Goal: Information Seeking & Learning: Compare options

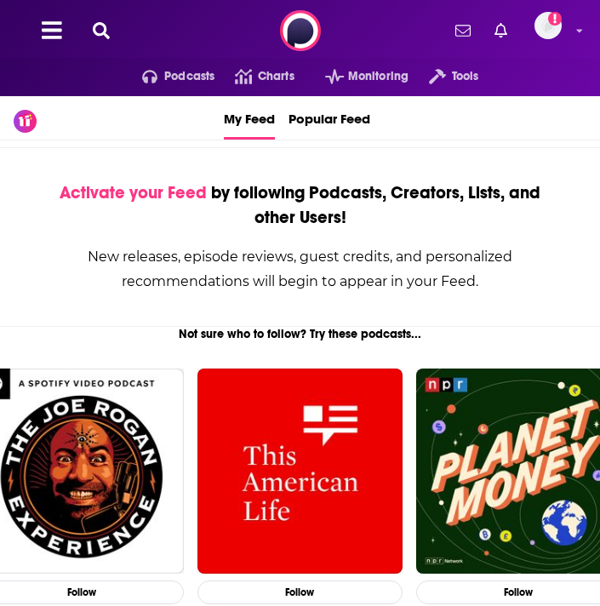
click at [109, 32] on icon at bounding box center [101, 30] width 17 height 17
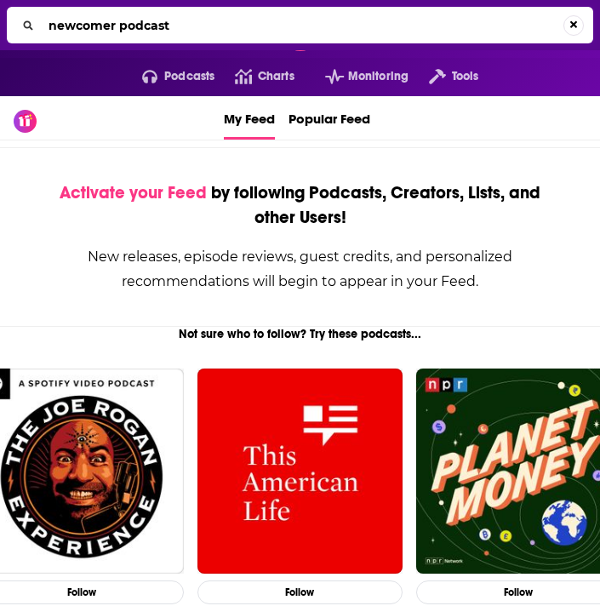
type input "newcomer podcast"
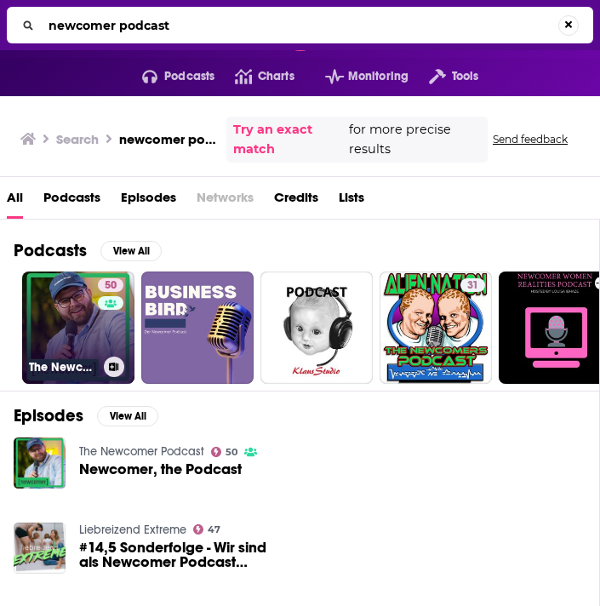
click at [95, 345] on link "50 The Newcomer Podcast" at bounding box center [78, 327] width 112 height 112
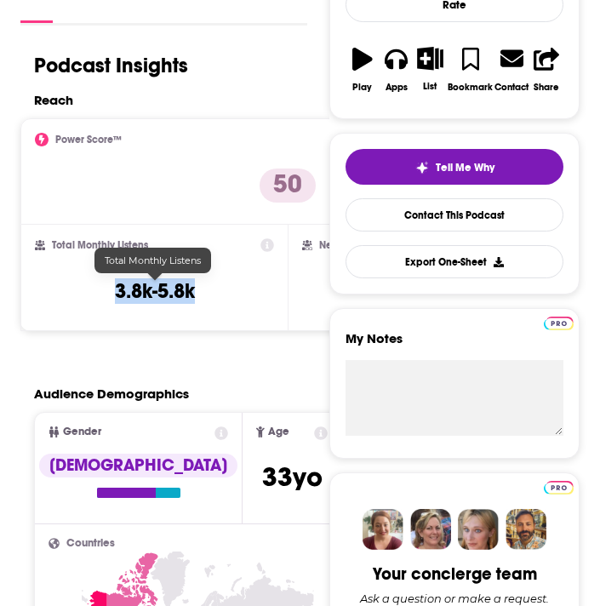
drag, startPoint x: 196, startPoint y: 290, endPoint x: 114, endPoint y: 291, distance: 82.5
click at [114, 291] on div "Total Monthly Listens 3.8k-5.8k" at bounding box center [154, 277] width 239 height 78
copy h3 "3.8k-5.8k"
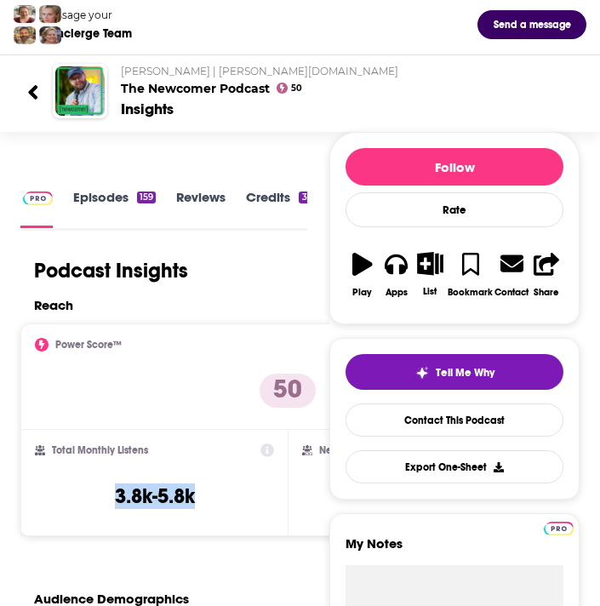
scroll to position [0, 0]
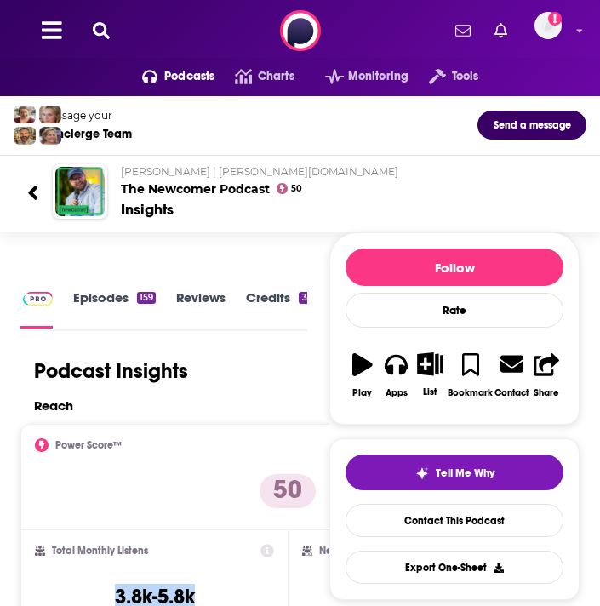
click at [97, 26] on icon at bounding box center [101, 30] width 17 height 17
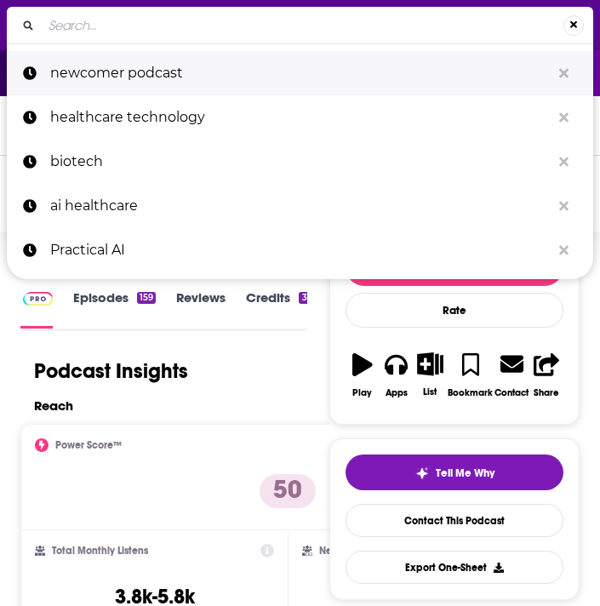
type input "Bloomberg Technology"
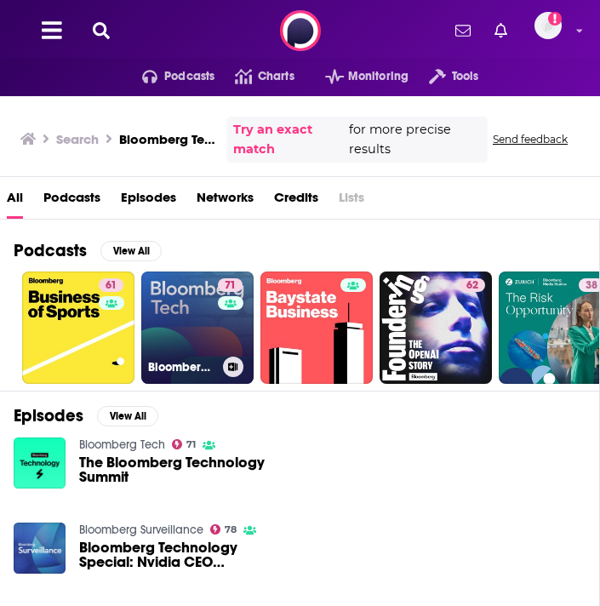
click at [170, 345] on link "71 Bloomberg Tech" at bounding box center [197, 327] width 112 height 112
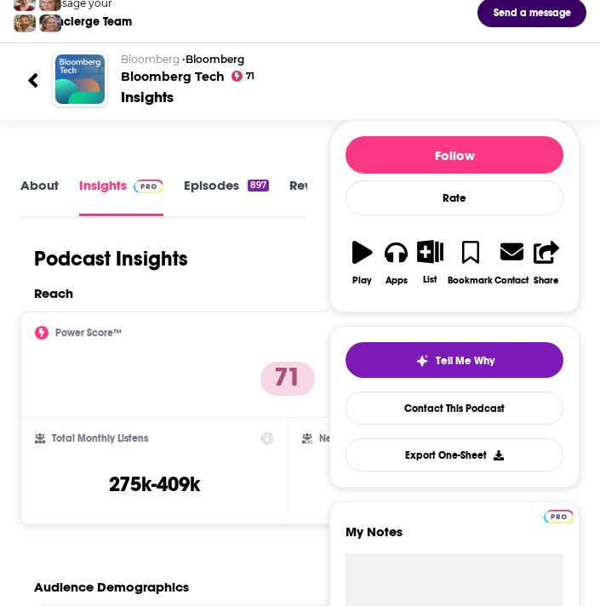
scroll to position [3, 0]
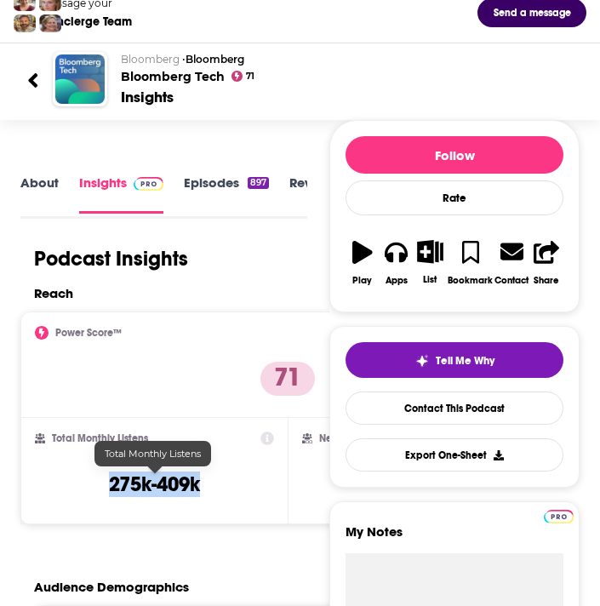
drag, startPoint x: 202, startPoint y: 483, endPoint x: 109, endPoint y: 483, distance: 93.6
click at [109, 483] on div "Total Monthly Listens 275k-409k" at bounding box center [154, 470] width 239 height 78
copy h3 "275k-409k"
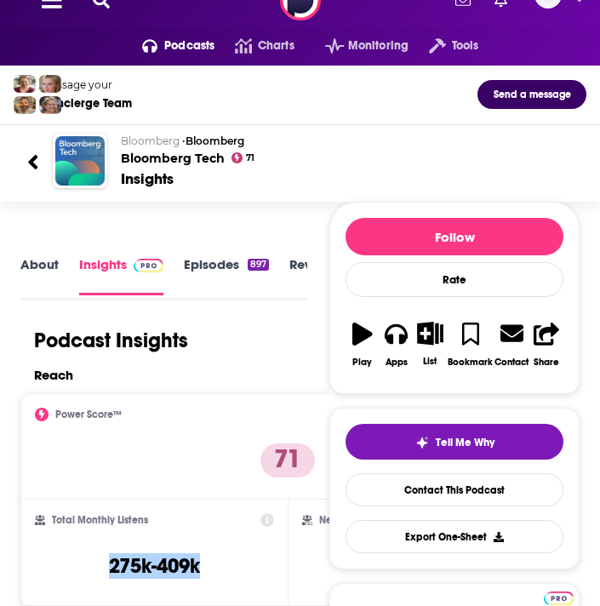
scroll to position [0, 0]
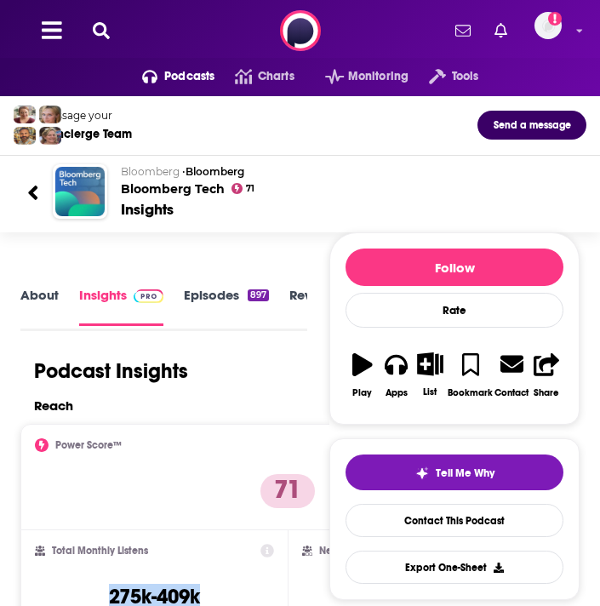
click at [103, 31] on icon at bounding box center [101, 30] width 17 height 17
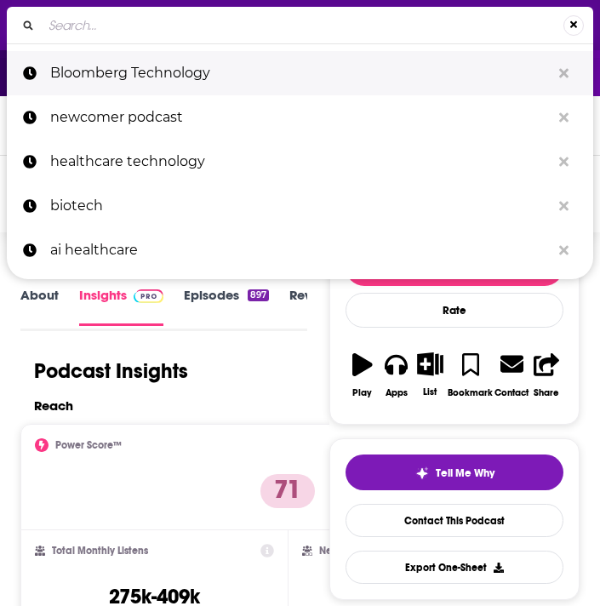
type input "Tech Disruptors by [PERSON_NAME]"
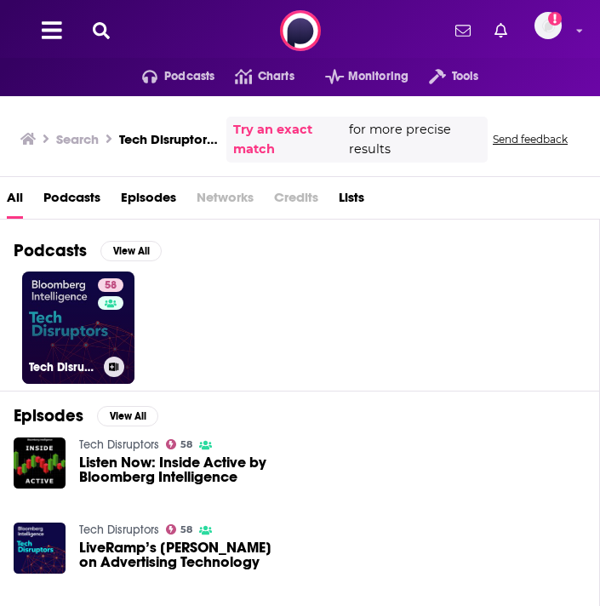
click at [93, 363] on h3 "Tech Disruptors" at bounding box center [63, 367] width 68 height 14
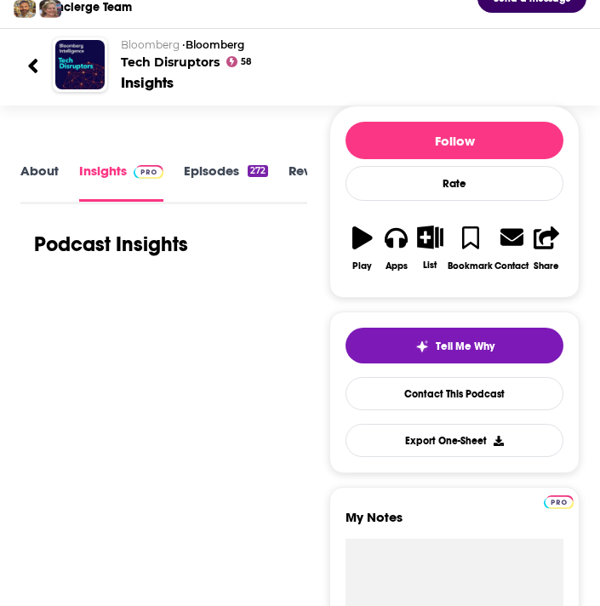
scroll to position [126, 0]
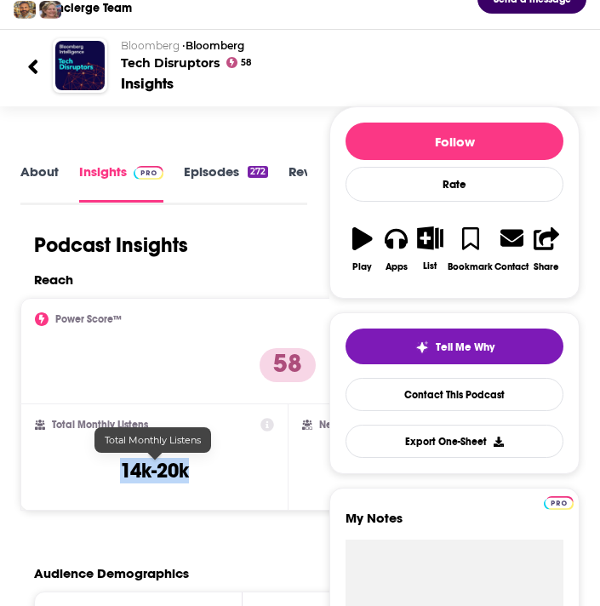
drag, startPoint x: 191, startPoint y: 471, endPoint x: 117, endPoint y: 471, distance: 74.9
click at [117, 471] on div "Total Monthly Listens 14k-20k" at bounding box center [154, 457] width 239 height 78
copy h3 "14k-20k"
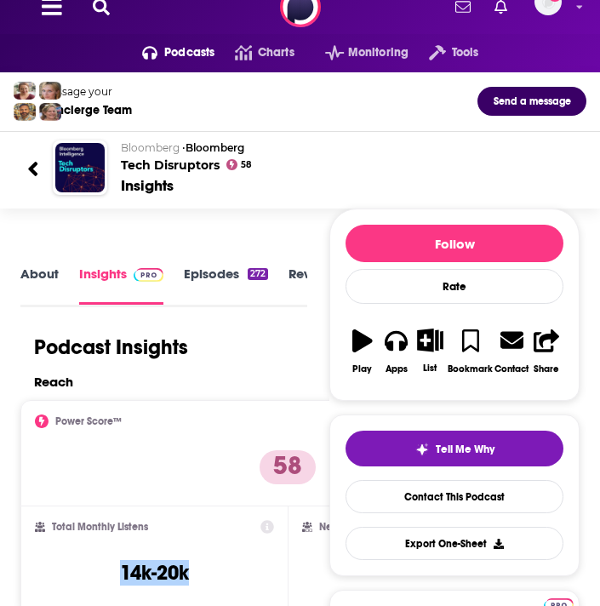
scroll to position [0, 0]
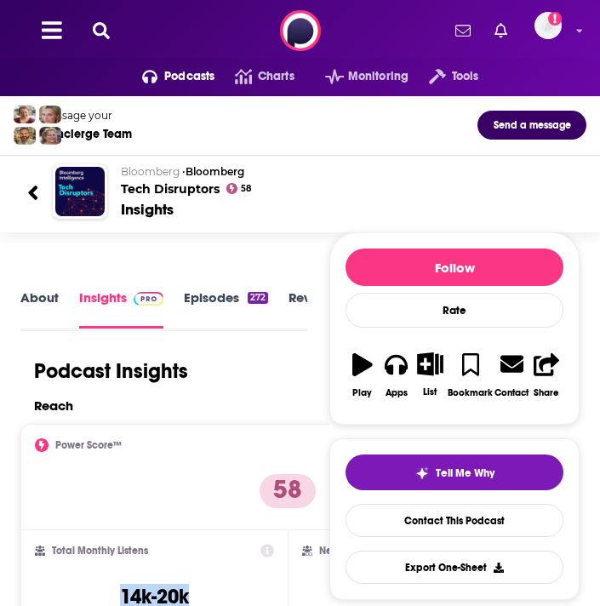
click at [96, 40] on div "Podcasts Charts Monitoring Tools For Business For Podcasters More Add a profile…" at bounding box center [300, 30] width 600 height 61
click at [100, 29] on icon at bounding box center [101, 30] width 17 height 17
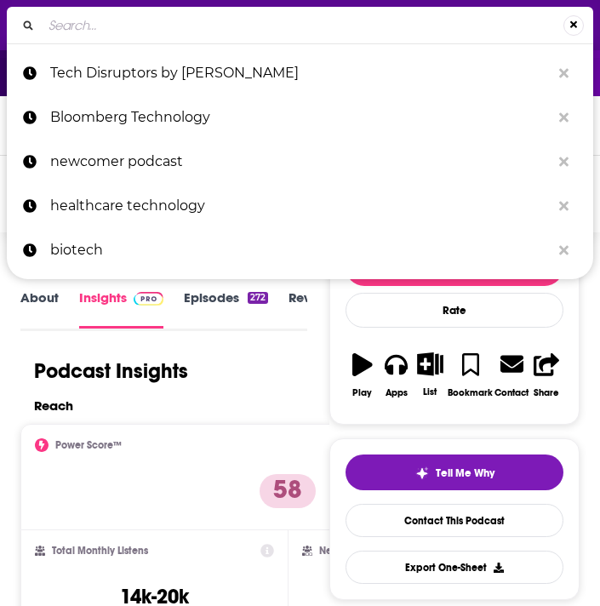
type input "The AI Daily Brief"
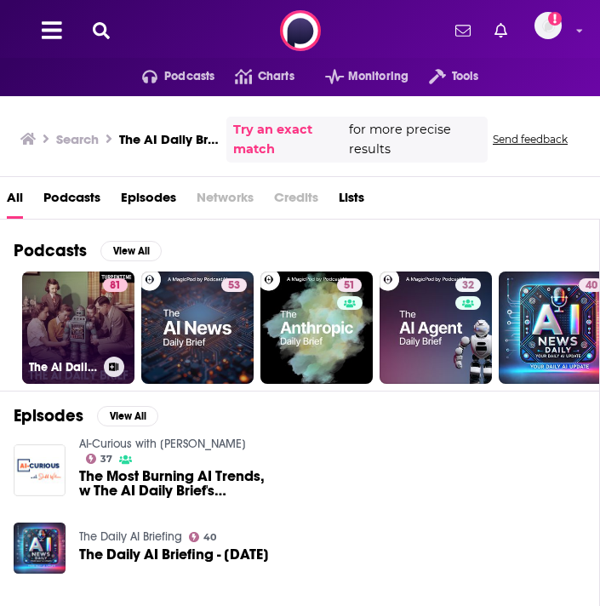
click at [101, 339] on link "81 The AI Daily Brief (Formerly The AI Breakdown): Artificial Intelligence News…" at bounding box center [78, 327] width 112 height 112
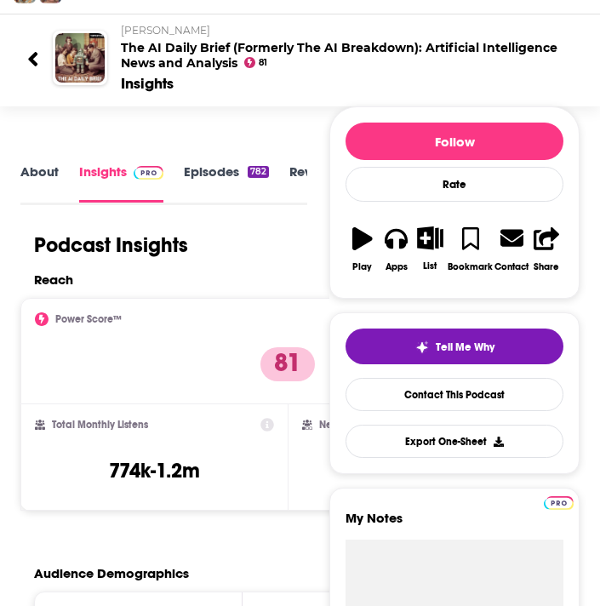
scroll to position [142, 0]
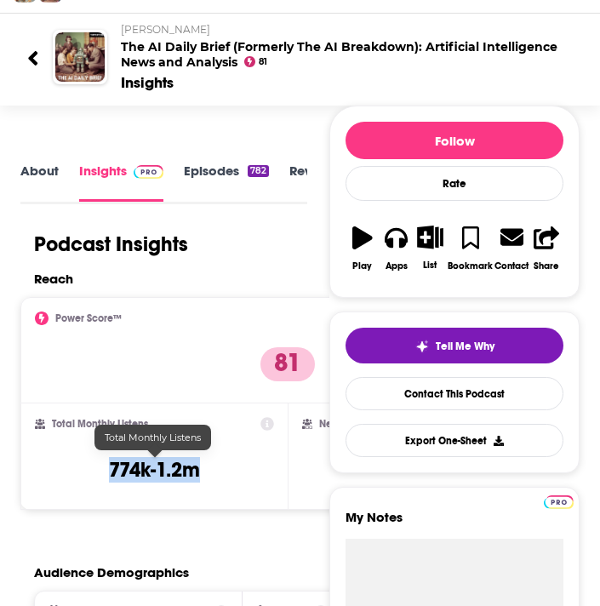
drag, startPoint x: 203, startPoint y: 474, endPoint x: 103, endPoint y: 474, distance: 100.4
click at [103, 474] on div "Total Monthly Listens 774k-1.2m" at bounding box center [154, 456] width 239 height 78
copy h3 "774k-1.2m"
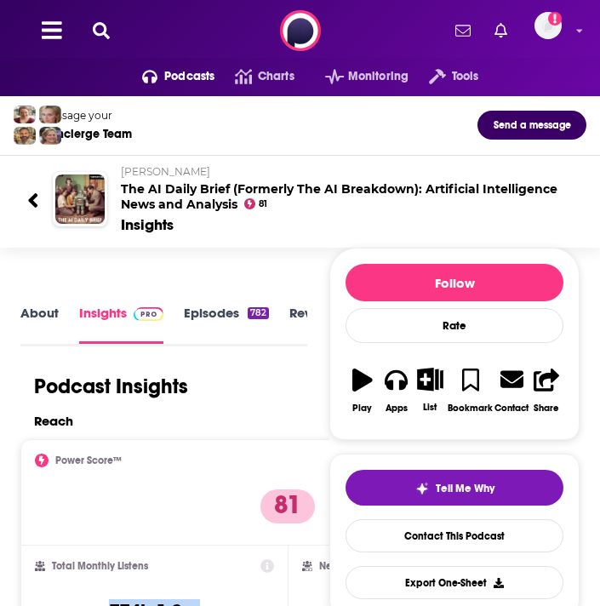
click at [100, 34] on icon at bounding box center [101, 30] width 17 height 17
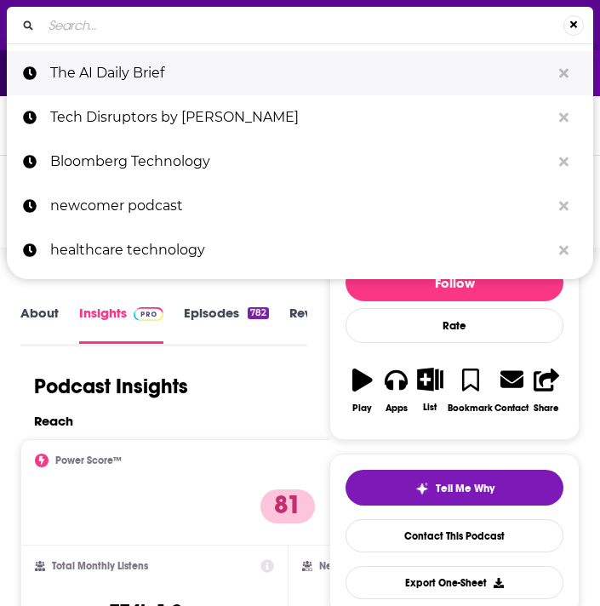
type input "The TWIML AI Podcast (This Week in Machine Learning & AI)"
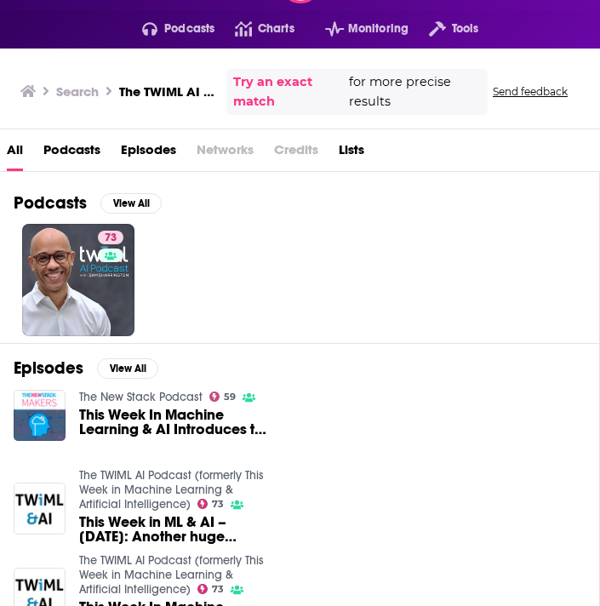
scroll to position [48, 0]
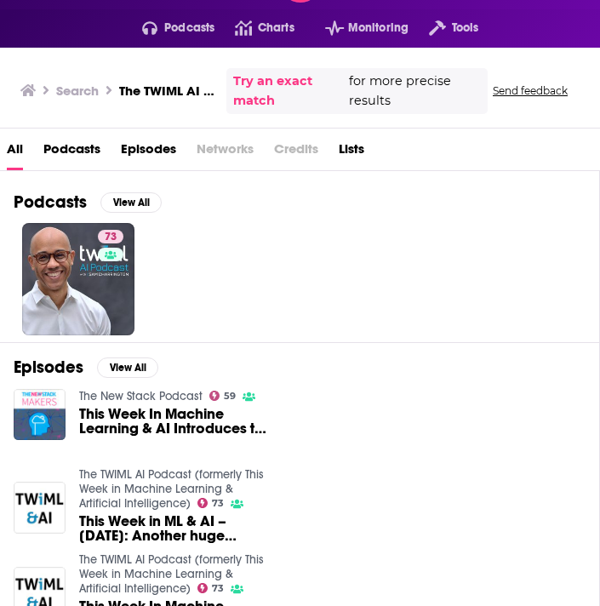
click at [130, 421] on span "This Week In Machine Learning & AI Introduces the TWIMLcon Conference" at bounding box center [176, 421] width 194 height 29
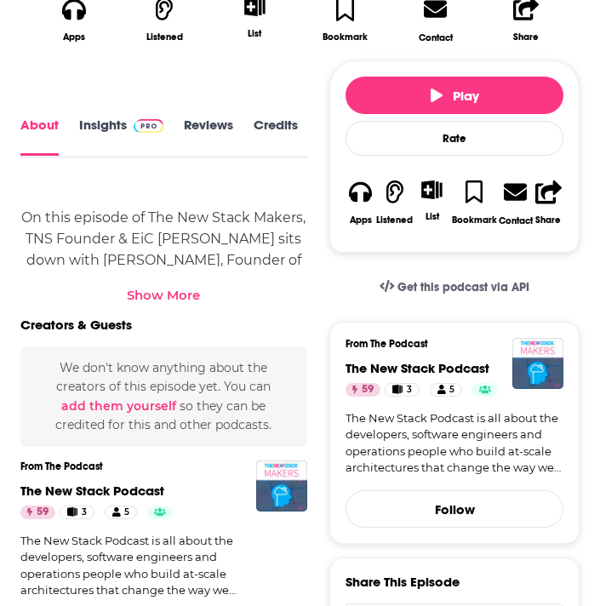
scroll to position [631, 0]
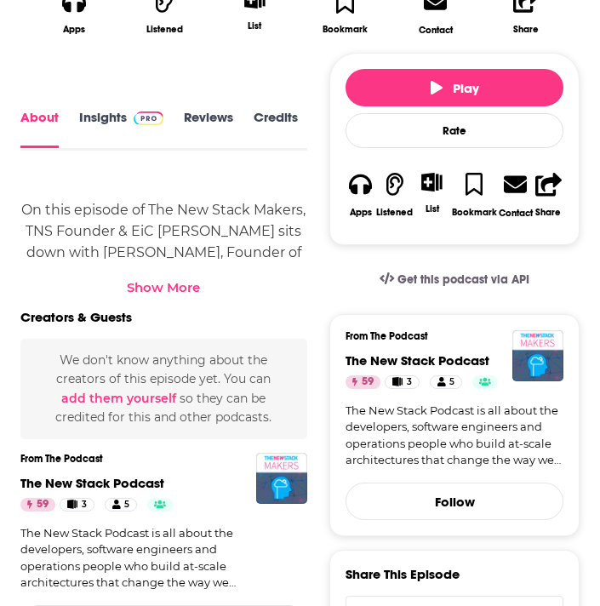
click at [130, 137] on link "Insights" at bounding box center [121, 129] width 84 height 38
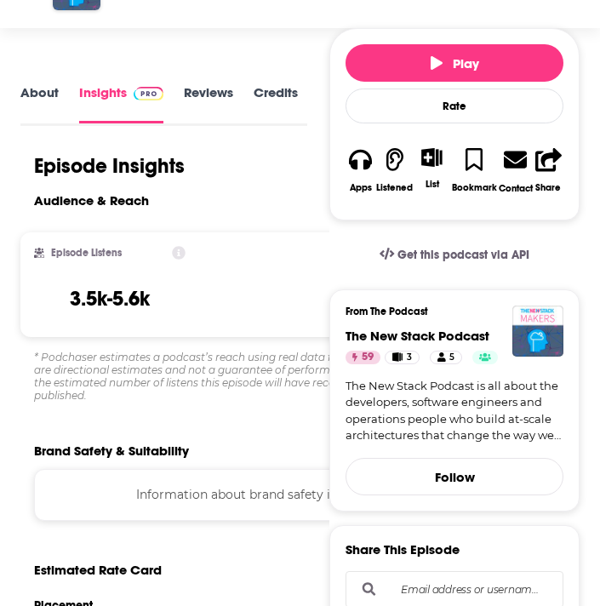
scroll to position [155, 0]
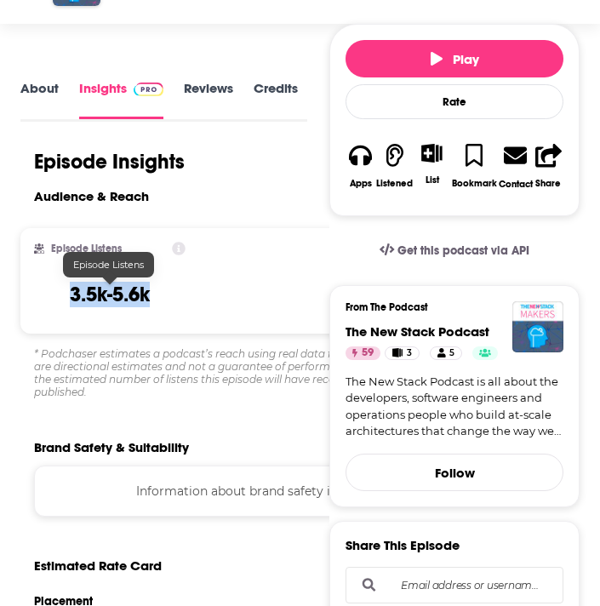
drag, startPoint x: 157, startPoint y: 300, endPoint x: 71, endPoint y: 293, distance: 85.3
click at [71, 293] on div "Episode Listens 3.5k-5.6k" at bounding box center [109, 281] width 151 height 78
copy h3 "3.5k-5.6k"
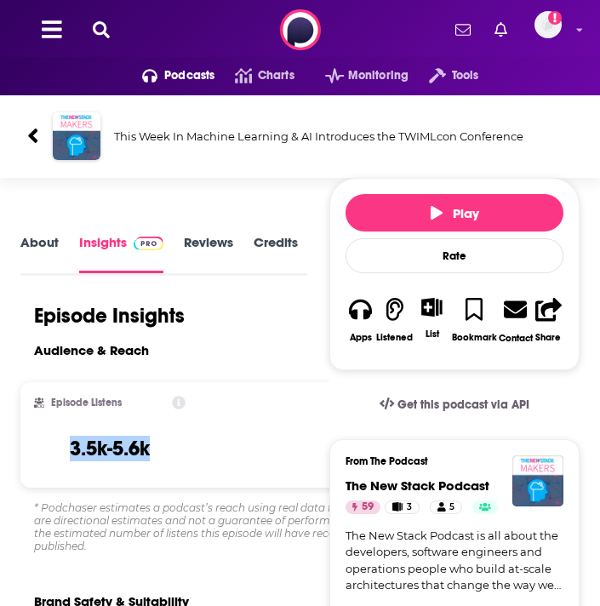
scroll to position [0, 0]
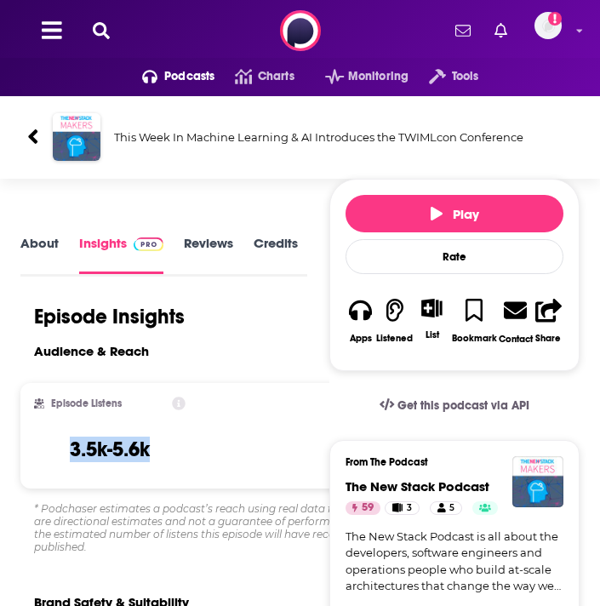
click at [105, 33] on icon at bounding box center [101, 30] width 17 height 17
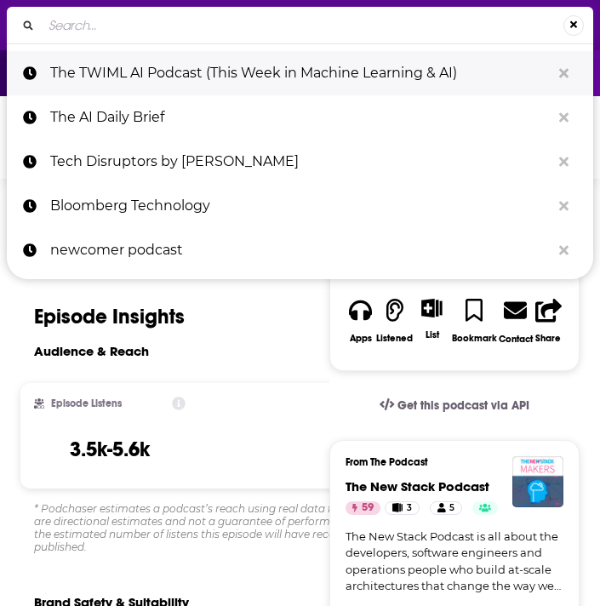
type input "AI Engineering Podcast"
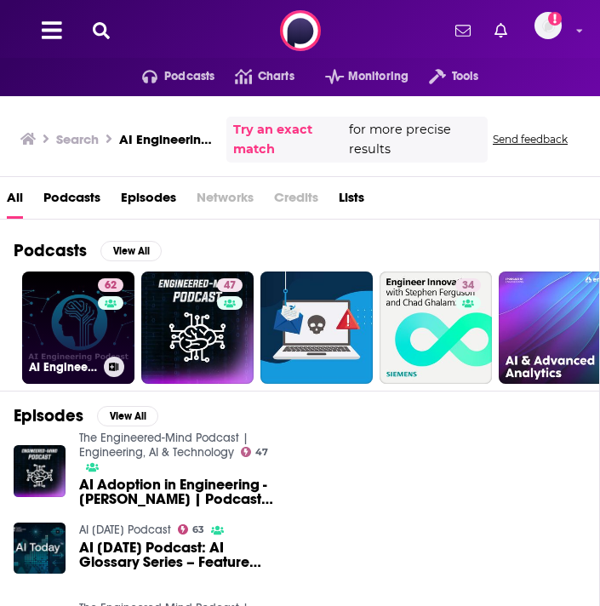
click at [58, 342] on link "62 AI Engineering Podcast" at bounding box center [78, 327] width 112 height 112
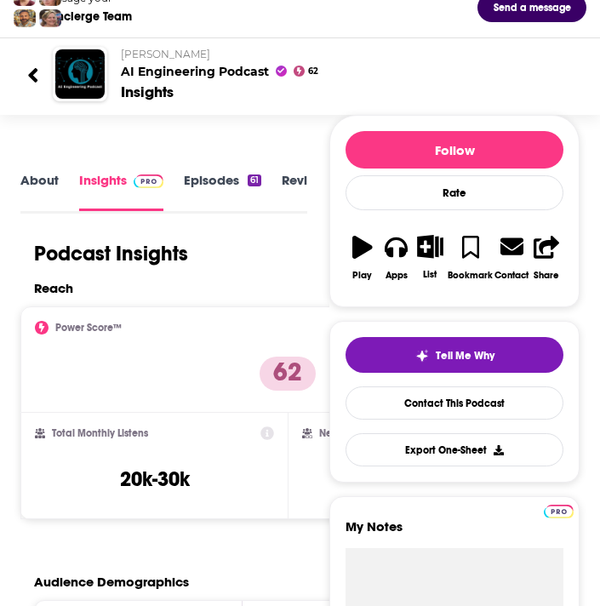
scroll to position [118, 0]
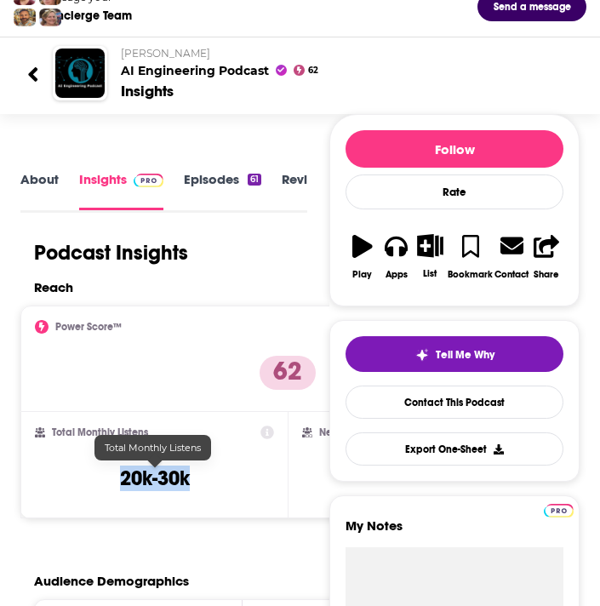
drag, startPoint x: 195, startPoint y: 478, endPoint x: 122, endPoint y: 477, distance: 72.3
click at [122, 477] on div "Total Monthly Listens 20k-30k" at bounding box center [154, 464] width 239 height 78
copy h3 "20k-30k"
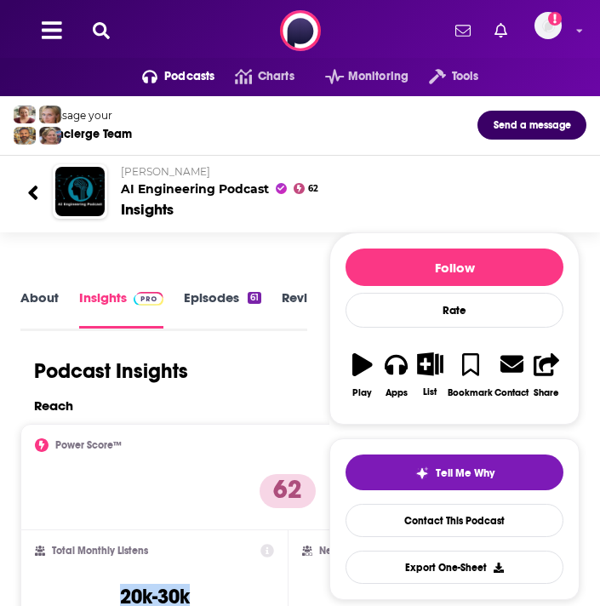
click at [107, 32] on icon at bounding box center [101, 30] width 17 height 17
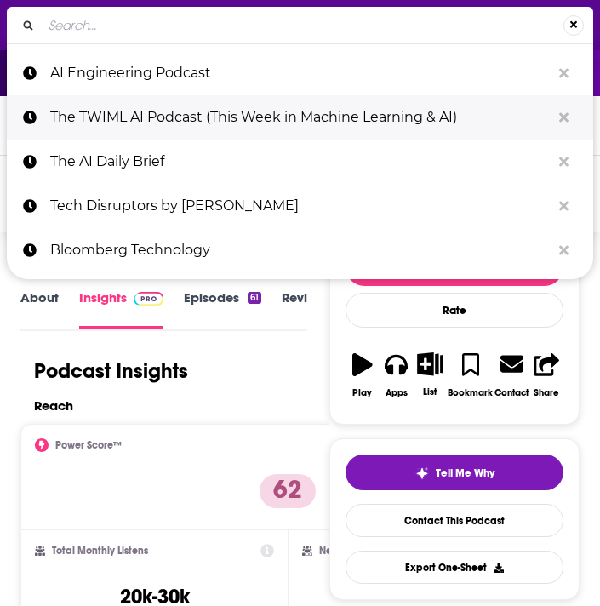
type input "AI [DATE] Podcast"
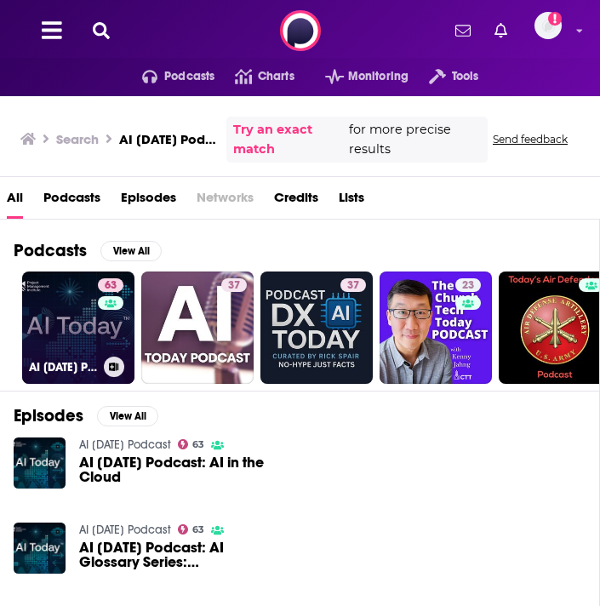
click at [72, 330] on link "63 AI [DATE] Podcast" at bounding box center [78, 327] width 112 height 112
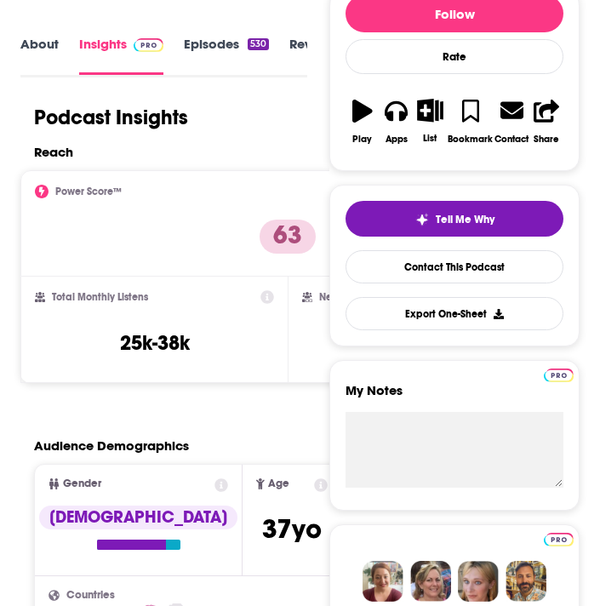
scroll to position [265, 0]
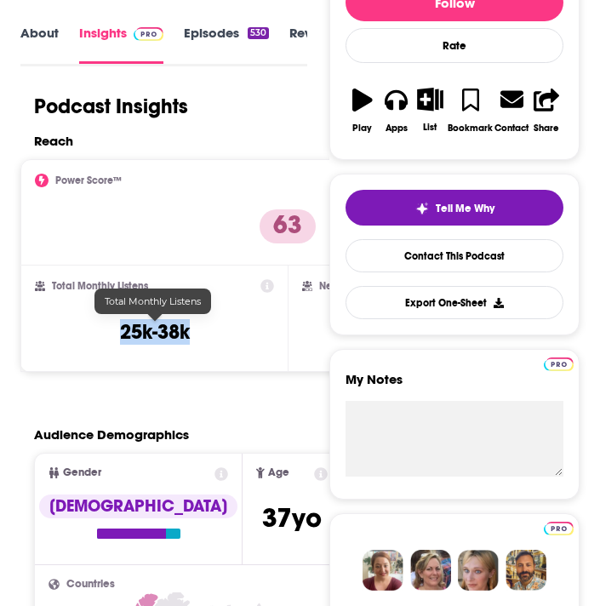
drag, startPoint x: 202, startPoint y: 330, endPoint x: 111, endPoint y: 330, distance: 90.2
click at [111, 330] on div "Total Monthly Listens 25k-38k" at bounding box center [154, 318] width 239 height 78
copy h3 "25k-38k"
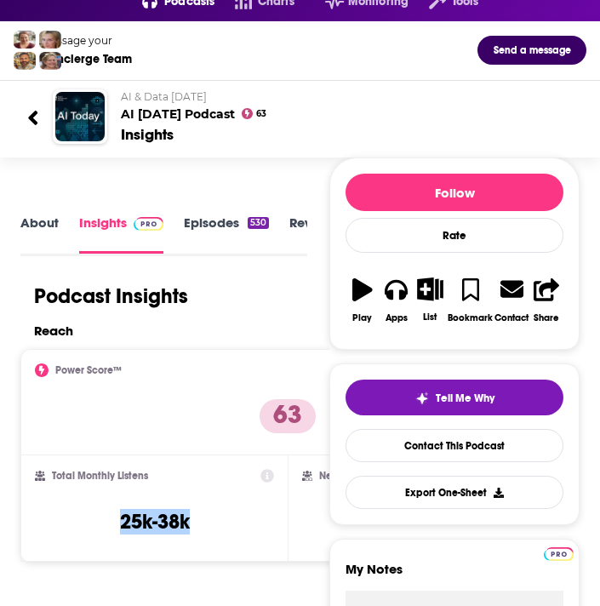
scroll to position [0, 0]
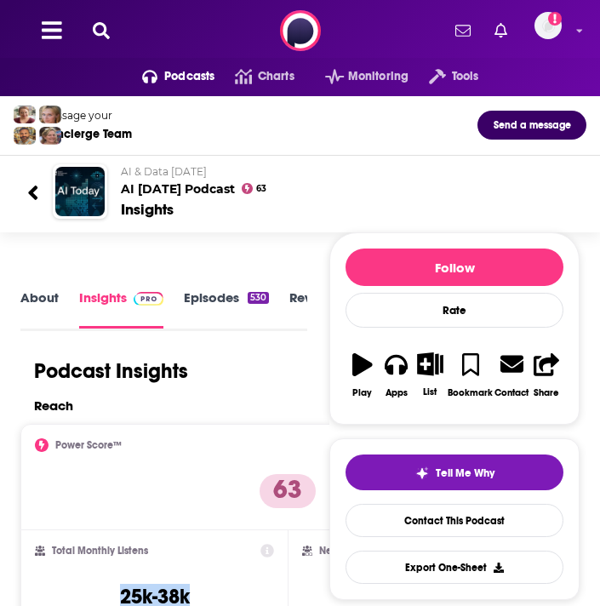
click at [108, 24] on icon at bounding box center [101, 30] width 17 height 17
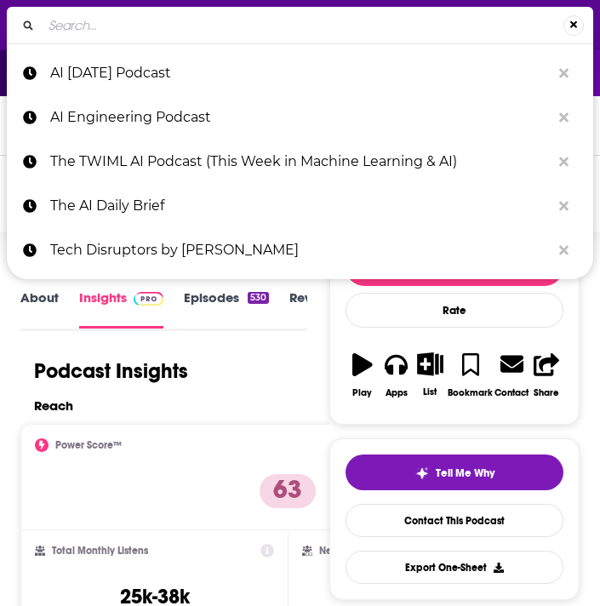
type input "Future of Life Institute Podcast"
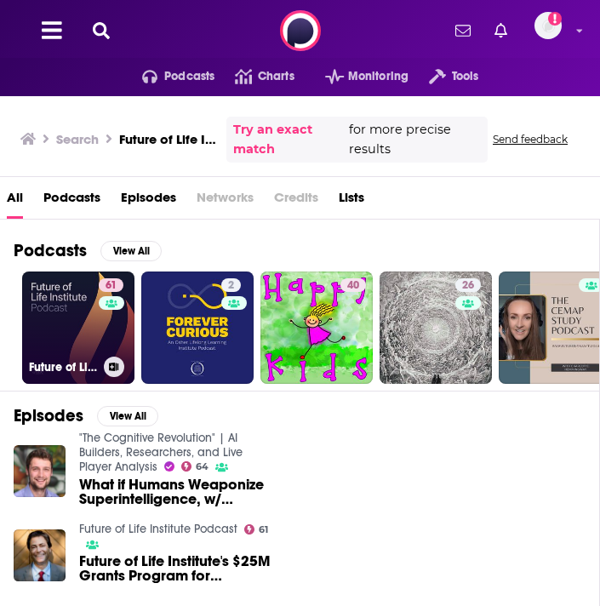
click at [74, 339] on link "61 Future of Life Institute Podcast" at bounding box center [78, 327] width 112 height 112
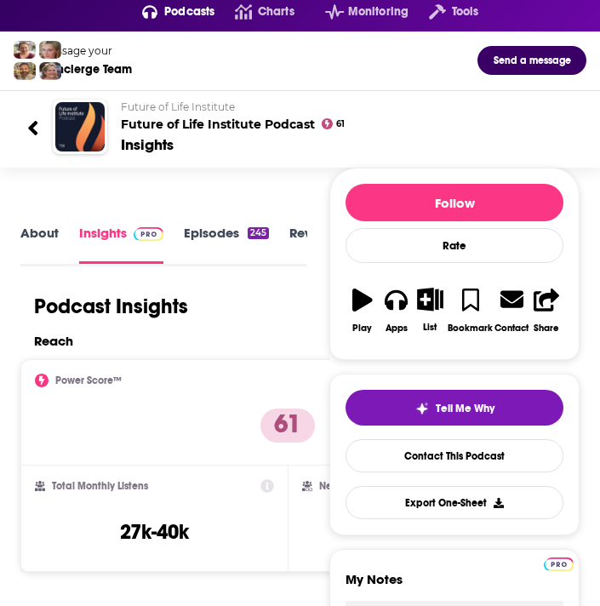
scroll to position [82, 0]
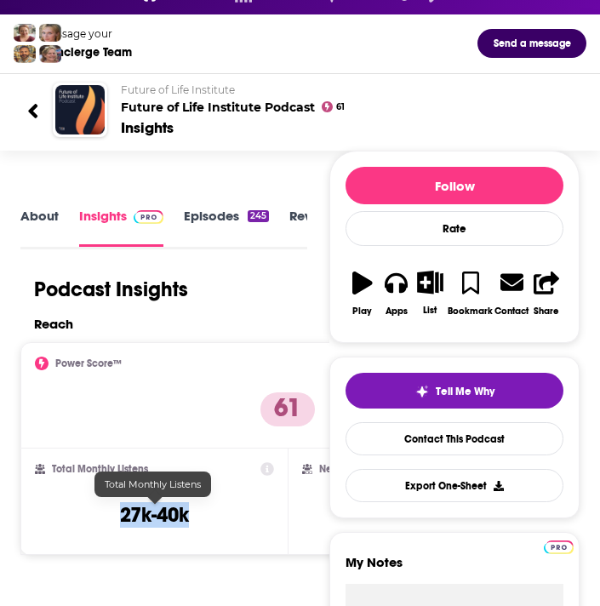
drag, startPoint x: 196, startPoint y: 516, endPoint x: 114, endPoint y: 508, distance: 82.1
click at [114, 508] on div "Total Monthly Listens 27k-40k" at bounding box center [154, 501] width 239 height 78
copy h3 "27k-40k"
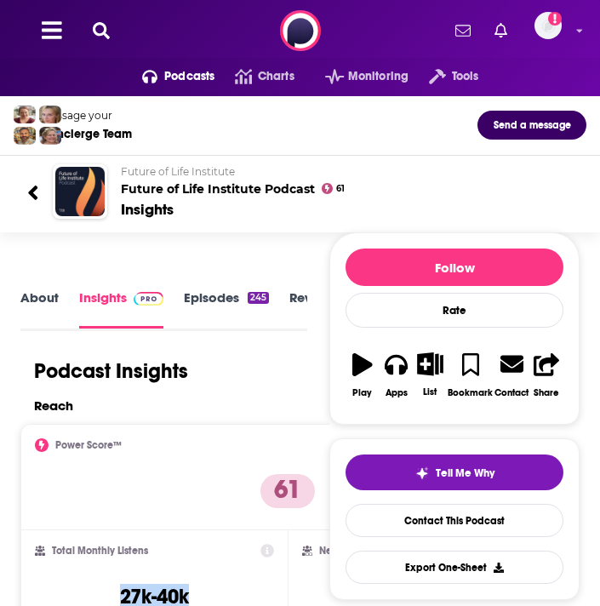
click at [103, 26] on icon at bounding box center [101, 30] width 17 height 17
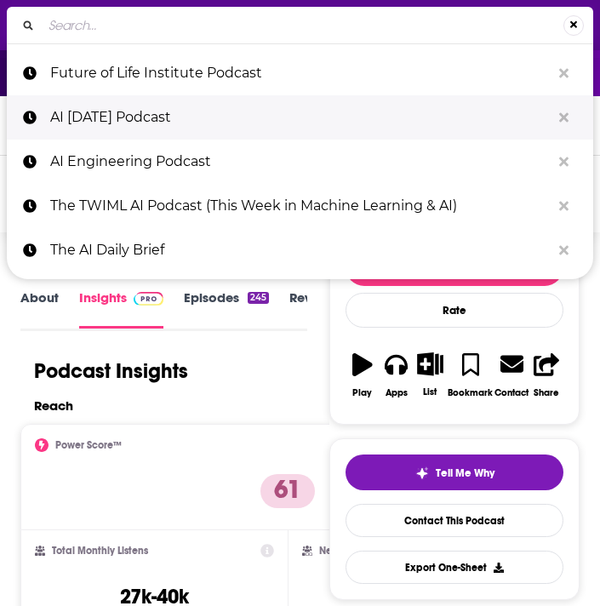
type input "Practical AI: Machine Learning, Data Science, LLM"
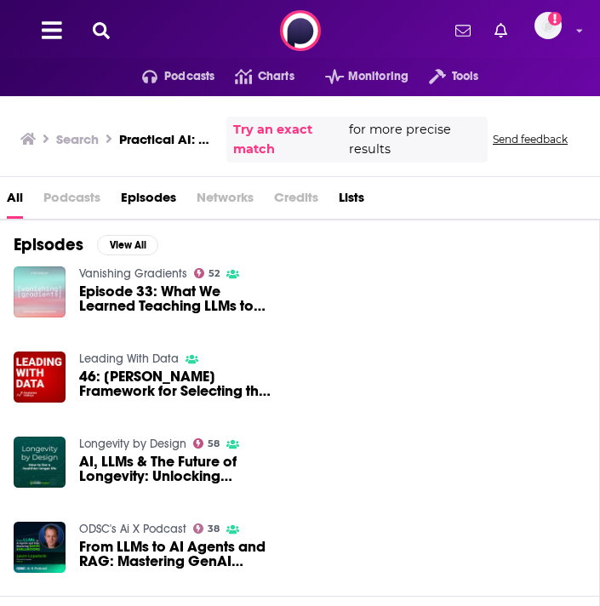
click at [122, 137] on h3 "Practical AI: Machine Learning, Data Science, LLM" at bounding box center [169, 139] width 100 height 16
click at [75, 196] on span "Podcasts" at bounding box center [71, 201] width 57 height 35
click at [100, 29] on icon at bounding box center [101, 30] width 17 height 17
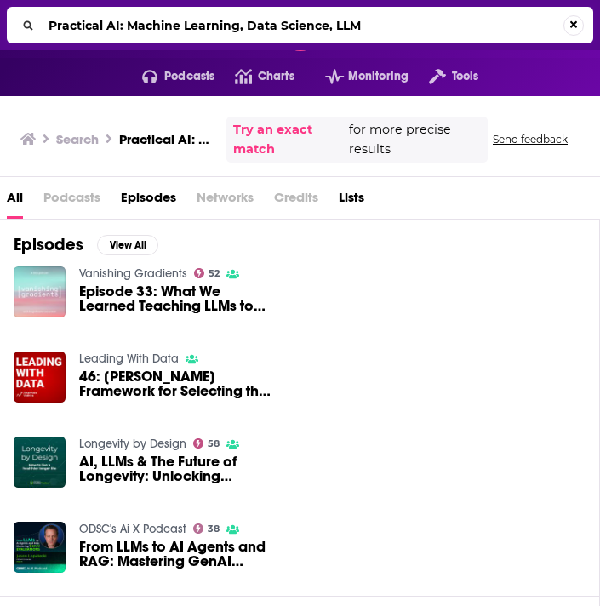
drag, startPoint x: 359, startPoint y: 28, endPoint x: 122, endPoint y: 28, distance: 236.5
click at [122, 28] on input "Practical AI: Machine Learning, Data Science, LLM" at bounding box center [302, 25] width 521 height 27
type input "Practical AI"
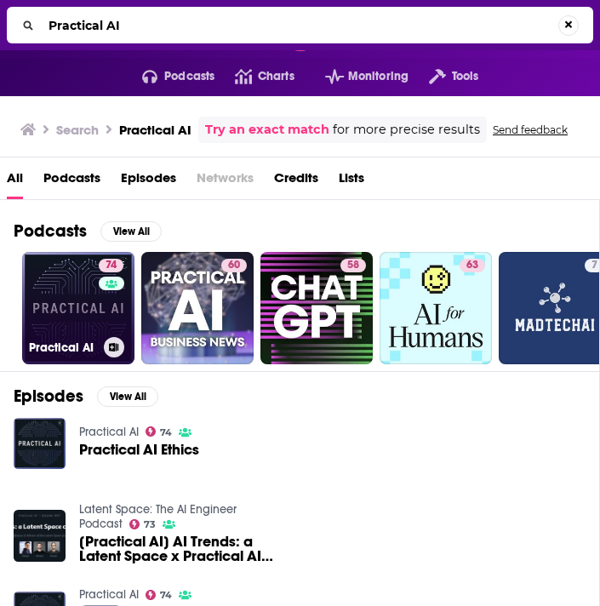
click at [55, 304] on link "74 Practical AI" at bounding box center [78, 308] width 112 height 112
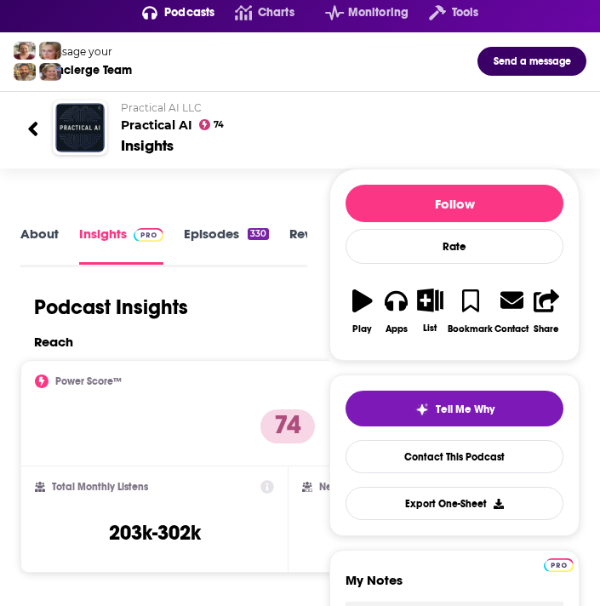
scroll to position [78, 0]
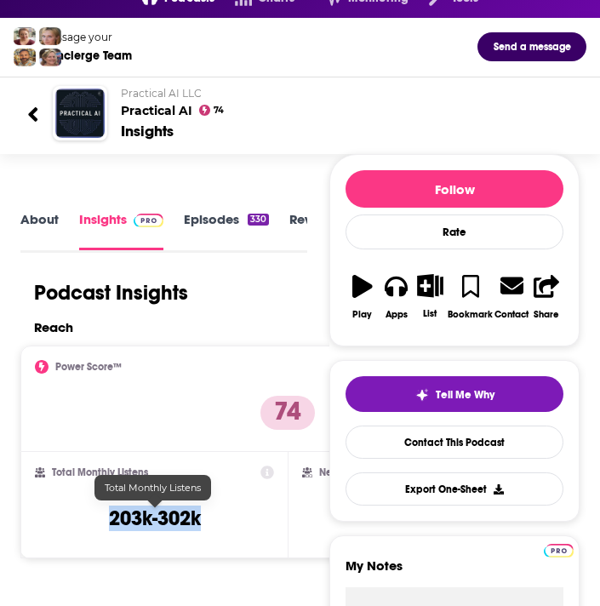
drag, startPoint x: 208, startPoint y: 514, endPoint x: 111, endPoint y: 514, distance: 97.0
click at [111, 514] on div "Total Monthly Listens 203k-302k" at bounding box center [154, 504] width 239 height 78
copy h3 "203k-302k"
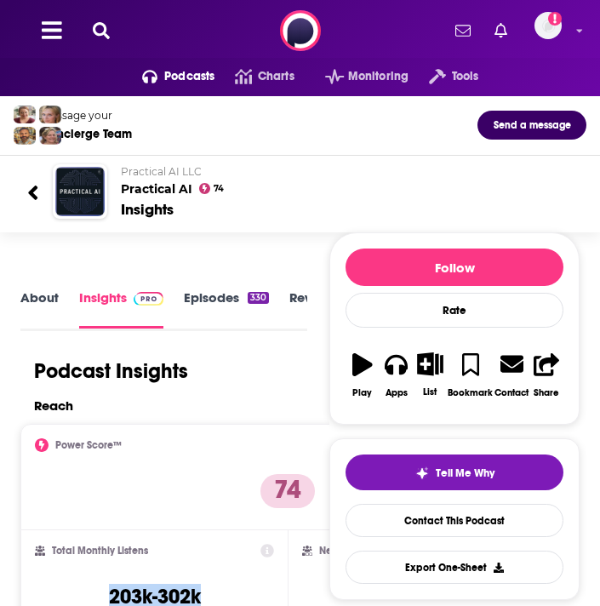
click at [98, 31] on icon at bounding box center [101, 30] width 17 height 17
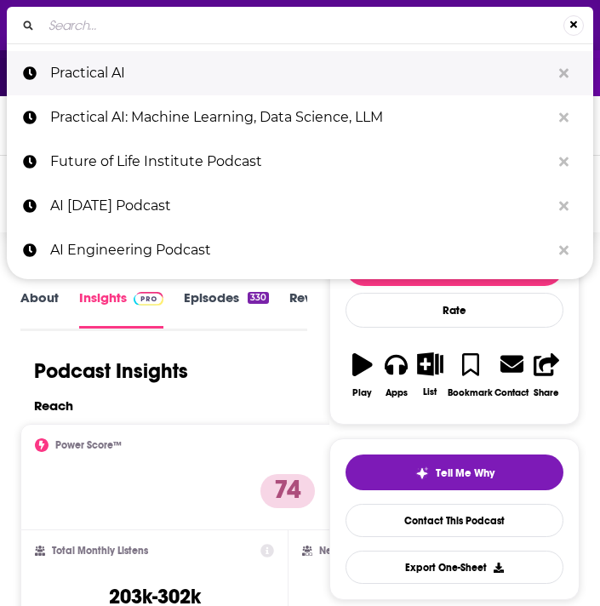
type input "Super Data Science: ML & AI Podcast with [PERSON_NAME]"
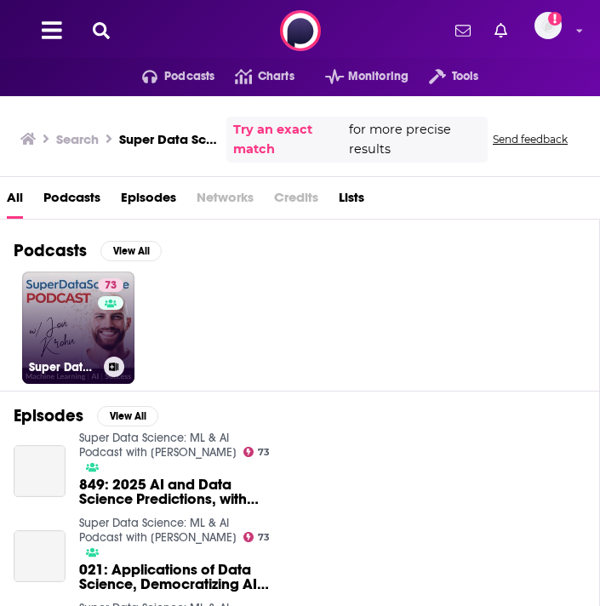
click at [81, 322] on link "73 Super Data Science: ML & AI Podcast with [PERSON_NAME]" at bounding box center [78, 327] width 112 height 112
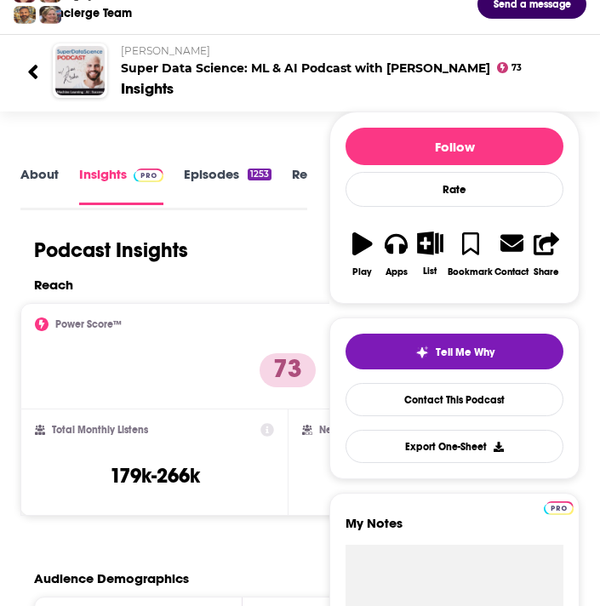
scroll to position [147, 0]
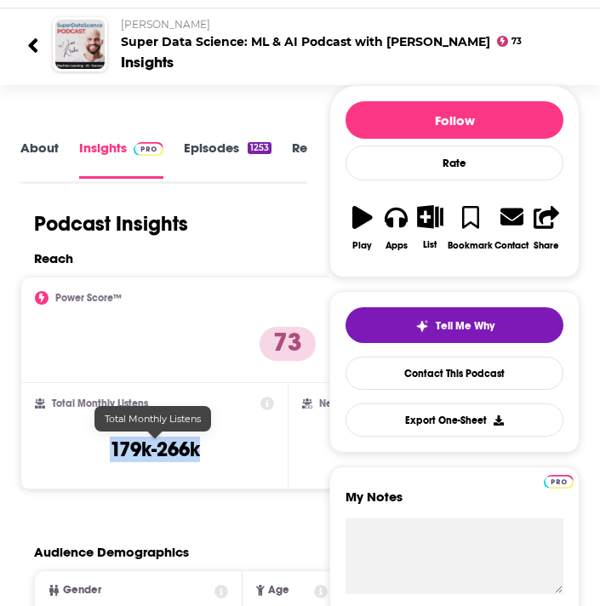
drag, startPoint x: 207, startPoint y: 453, endPoint x: 111, endPoint y: 452, distance: 95.3
click at [111, 452] on div "Total Monthly Listens 179k-266k" at bounding box center [154, 435] width 239 height 78
copy h3 "179k-266k"
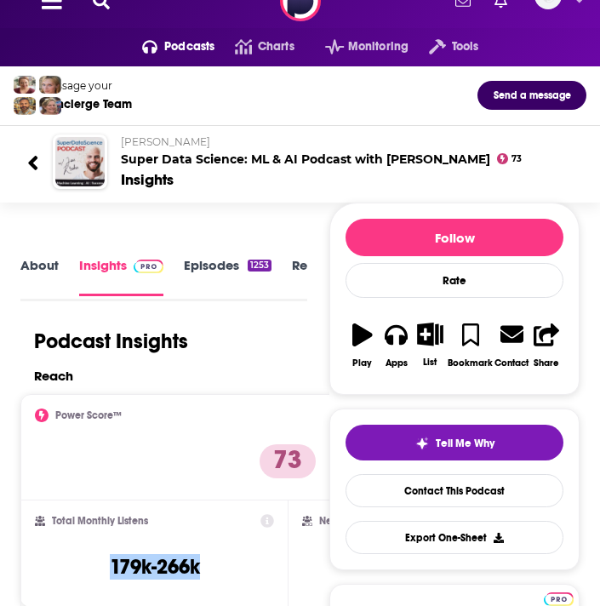
scroll to position [0, 0]
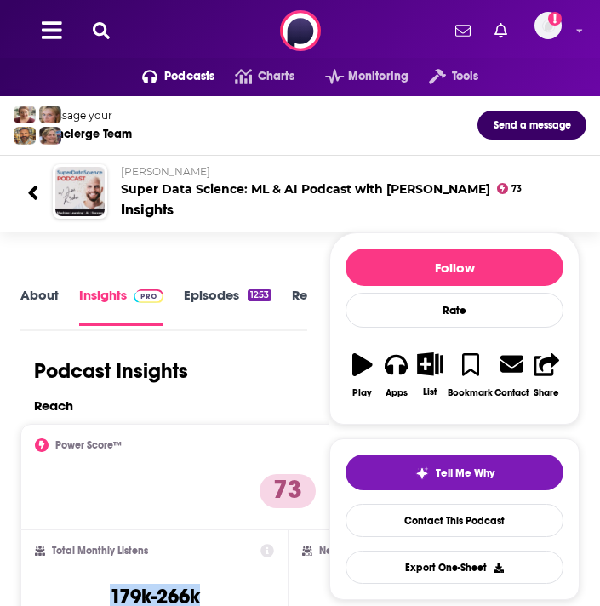
click at [103, 28] on icon at bounding box center [101, 30] width 17 height 17
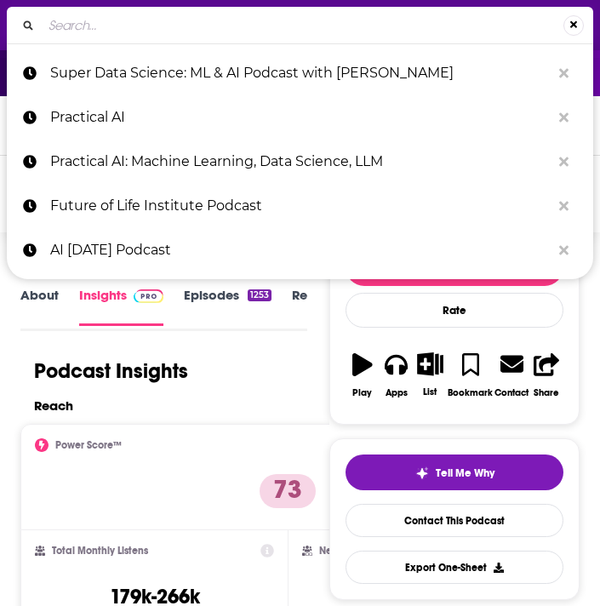
type input "The AI in Business Podcast"
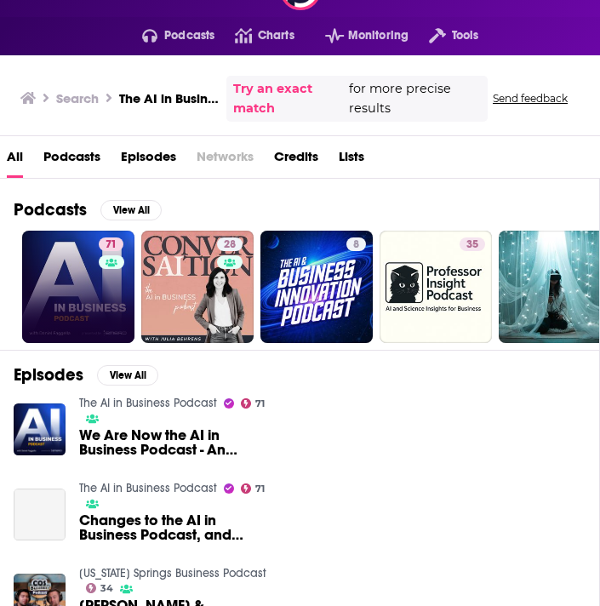
scroll to position [43, 0]
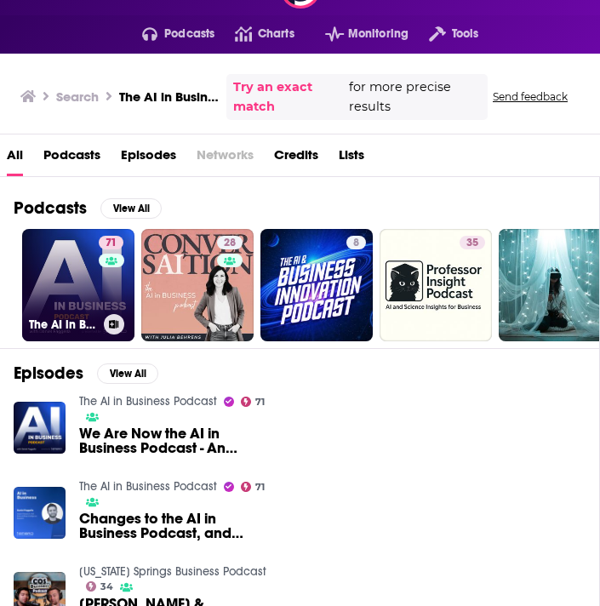
click at [74, 287] on link "71 The AI in Business Podcast" at bounding box center [78, 285] width 112 height 112
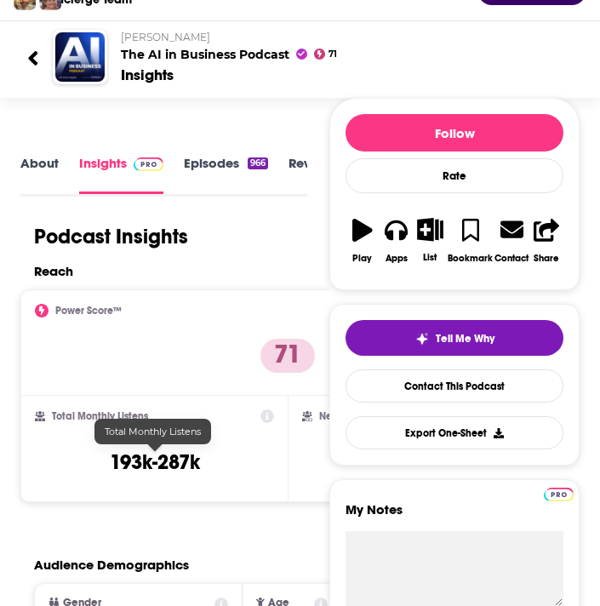
scroll to position [135, 0]
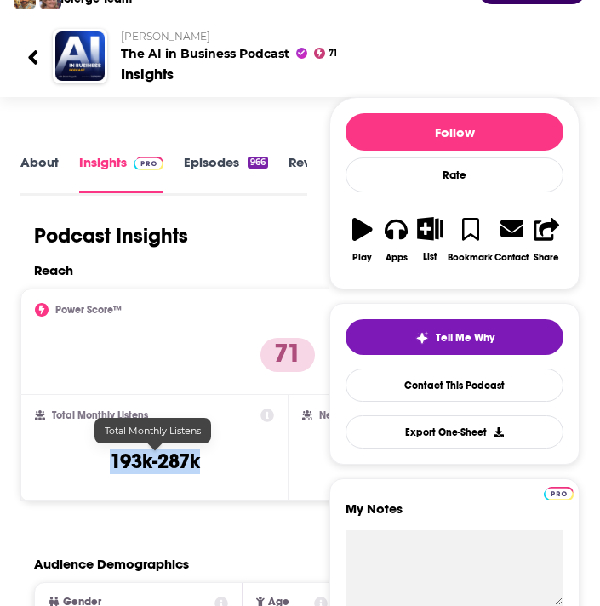
drag, startPoint x: 202, startPoint y: 462, endPoint x: 112, endPoint y: 459, distance: 89.4
click at [112, 459] on div "Total Monthly Listens 193k-287k" at bounding box center [154, 447] width 239 height 78
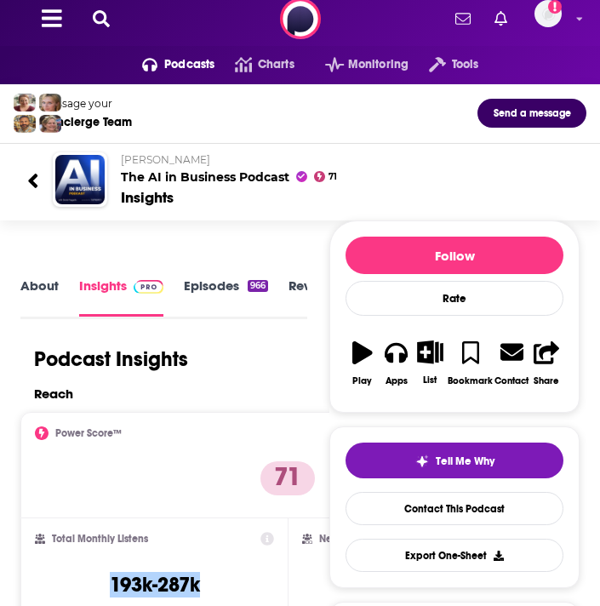
scroll to position [0, 0]
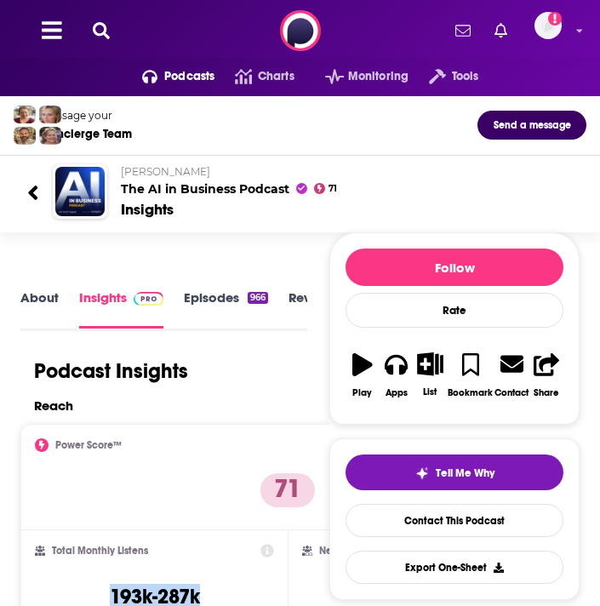
click at [100, 33] on icon at bounding box center [101, 30] width 17 height 17
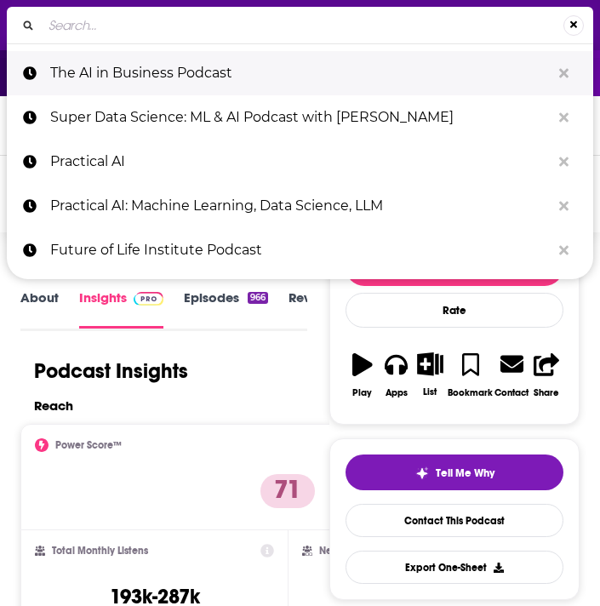
type input "The Vergecast"
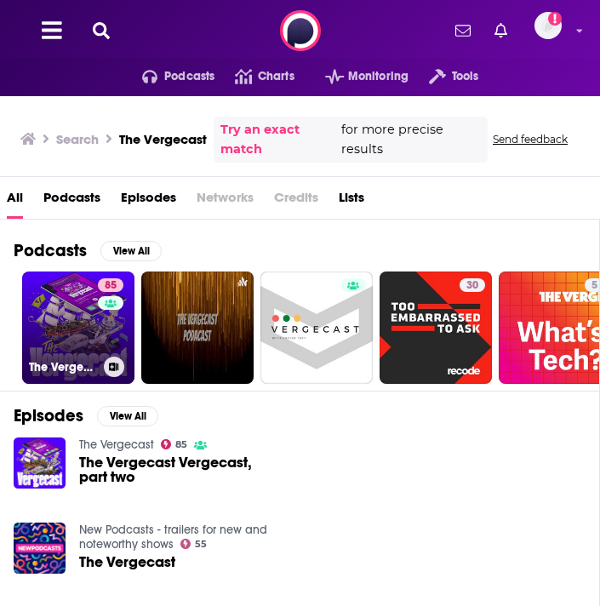
click at [69, 327] on link "85 The Vergecast" at bounding box center [78, 327] width 112 height 112
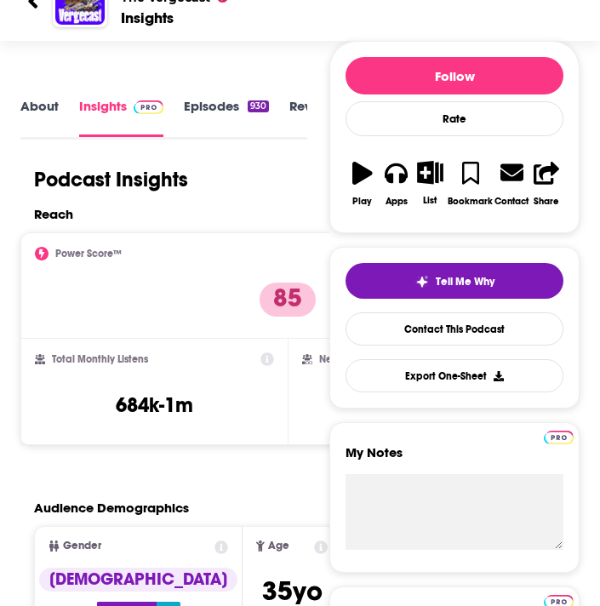
scroll to position [206, 0]
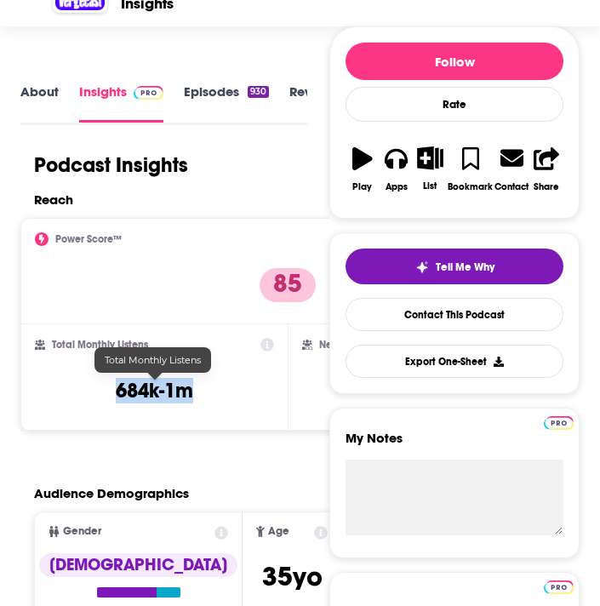
drag, startPoint x: 201, startPoint y: 390, endPoint x: 104, endPoint y: 390, distance: 97.0
click at [104, 390] on div "Total Monthly Listens 684k-1m" at bounding box center [154, 377] width 239 height 78
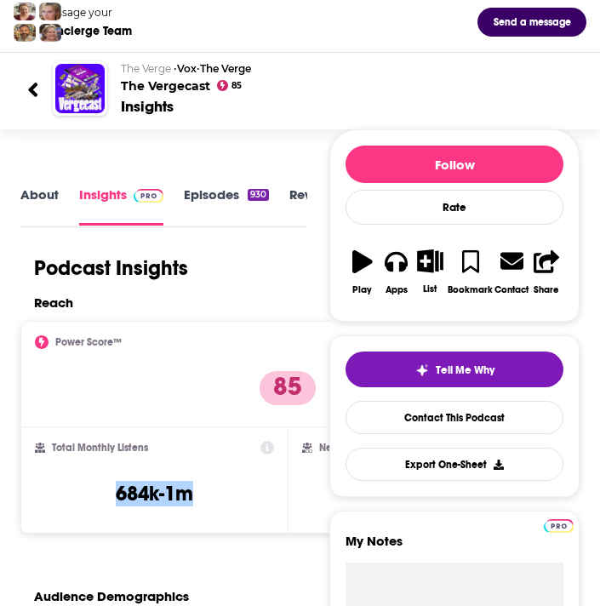
scroll to position [0, 0]
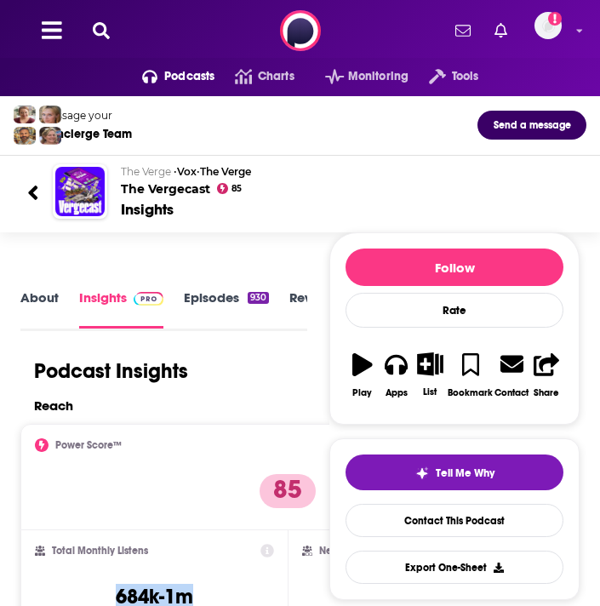
click at [101, 26] on icon at bounding box center [101, 30] width 17 height 17
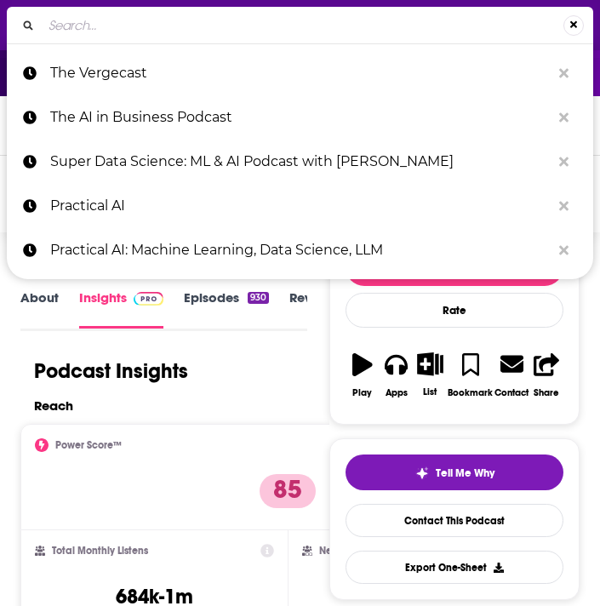
type input "Morning Brew Daily"
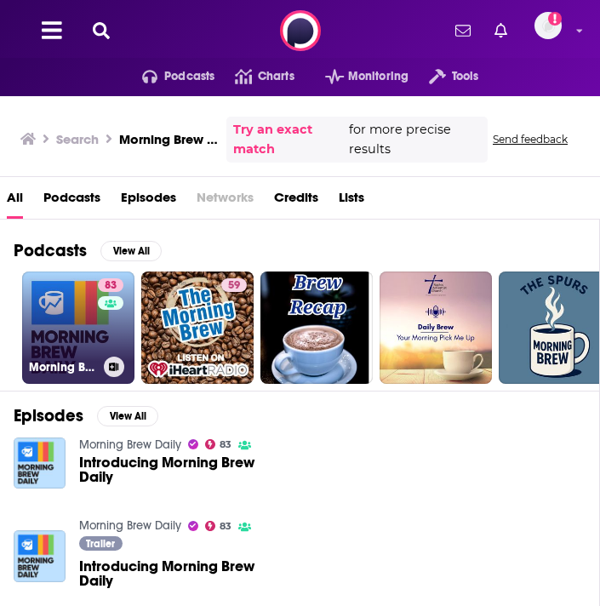
click at [54, 316] on link "83 Morning Brew Daily" at bounding box center [78, 327] width 112 height 112
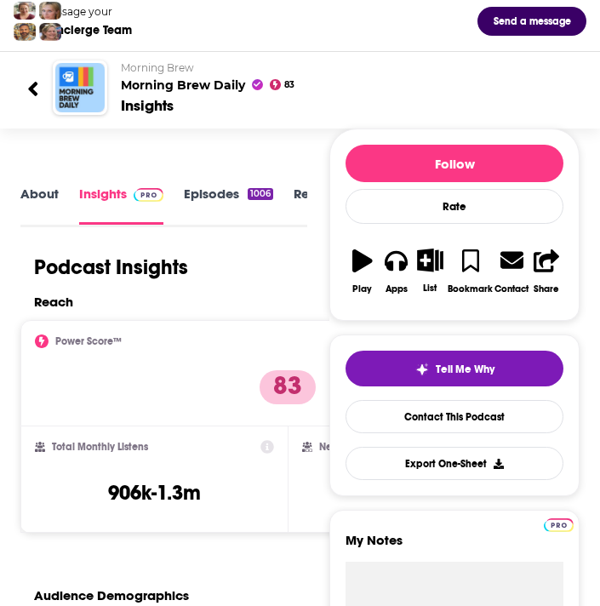
scroll to position [110, 0]
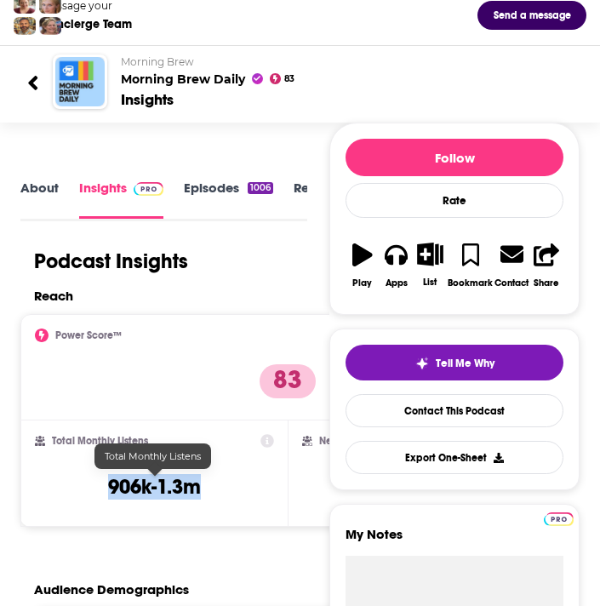
drag, startPoint x: 208, startPoint y: 488, endPoint x: 104, endPoint y: 479, distance: 104.2
click at [104, 479] on div "Total Monthly Listens 906k-1.3m" at bounding box center [154, 473] width 239 height 78
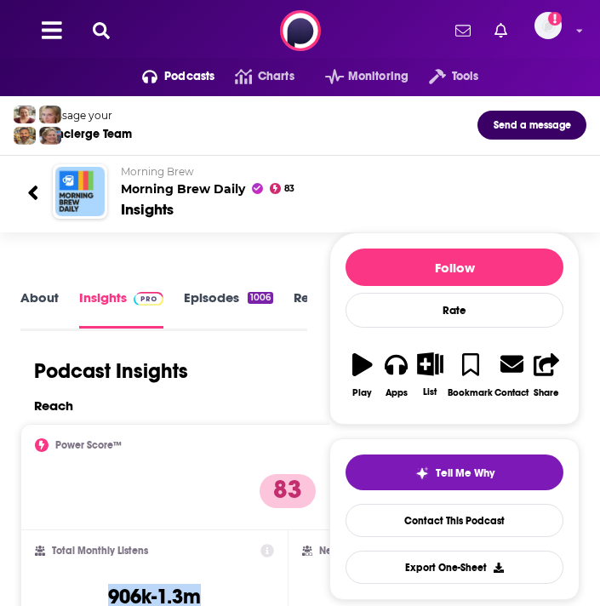
click at [99, 26] on icon at bounding box center [101, 30] width 17 height 17
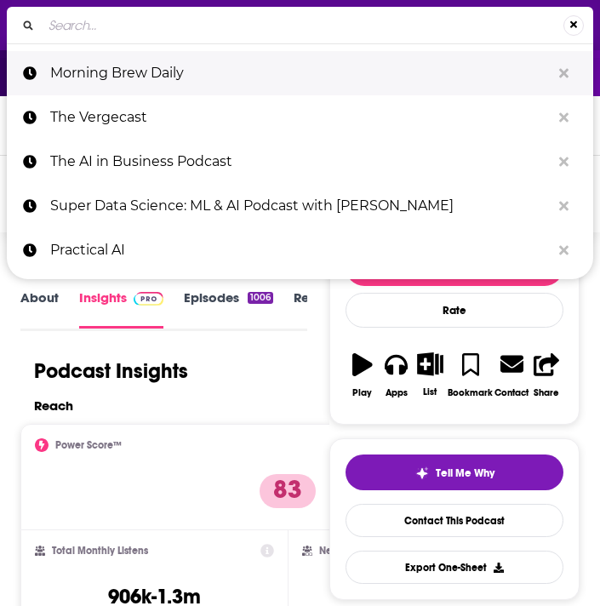
type input "AI Unraveled: Latest AI News & Trends, ChatGPT, Gemini, DeepSeek, Gen AI, LLMs,…"
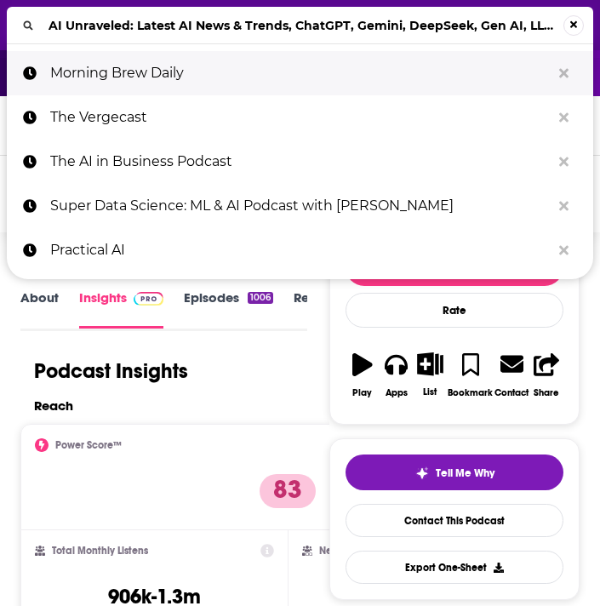
scroll to position [0, 103]
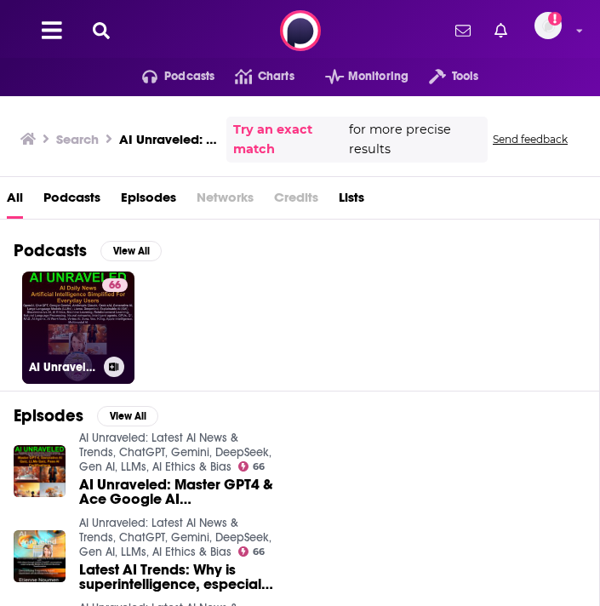
click at [119, 338] on div "66" at bounding box center [115, 317] width 26 height 78
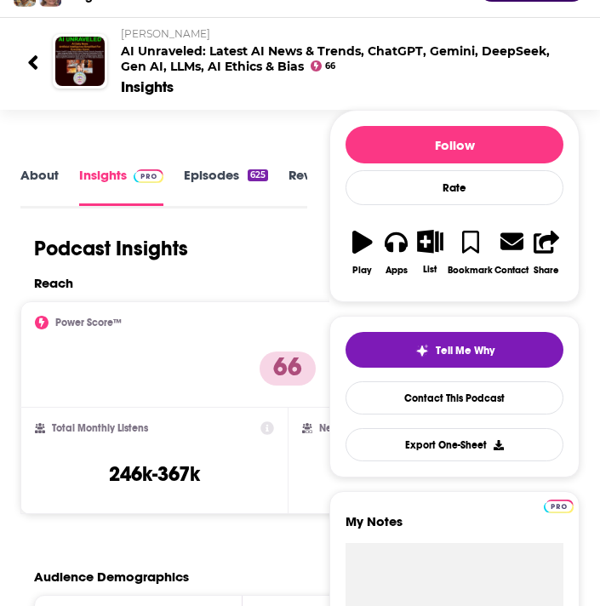
scroll to position [157, 0]
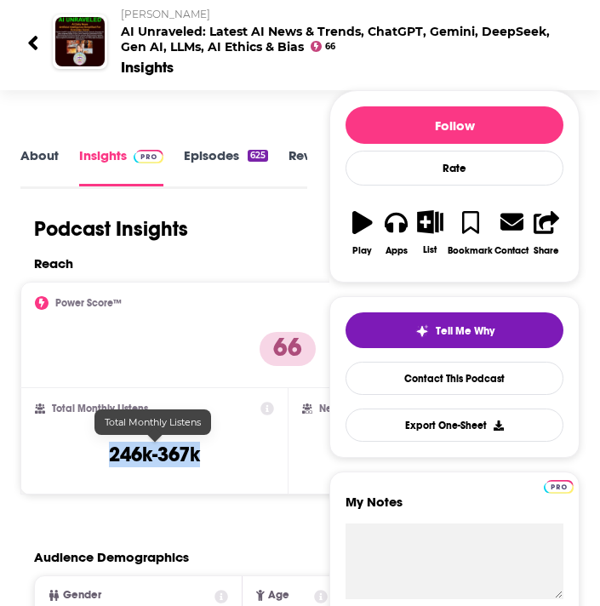
drag, startPoint x: 209, startPoint y: 456, endPoint x: 109, endPoint y: 450, distance: 100.6
click at [109, 450] on div "Total Monthly Listens 246k-367k" at bounding box center [154, 441] width 239 height 78
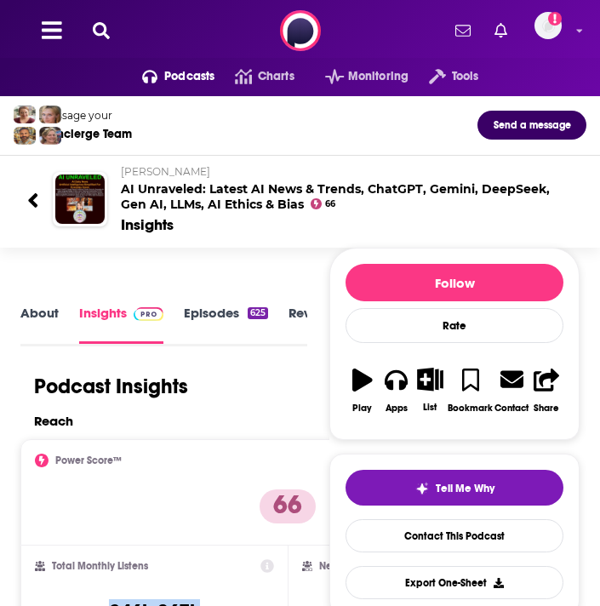
click at [108, 25] on icon at bounding box center [101, 30] width 17 height 17
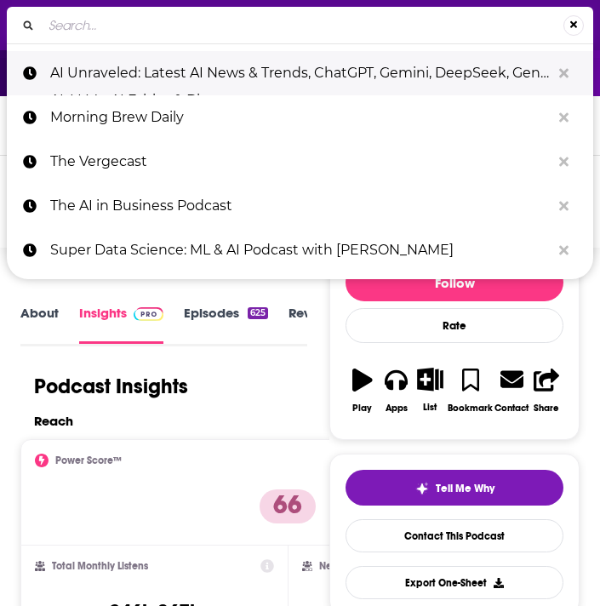
type input "This Day in AI Podcast"
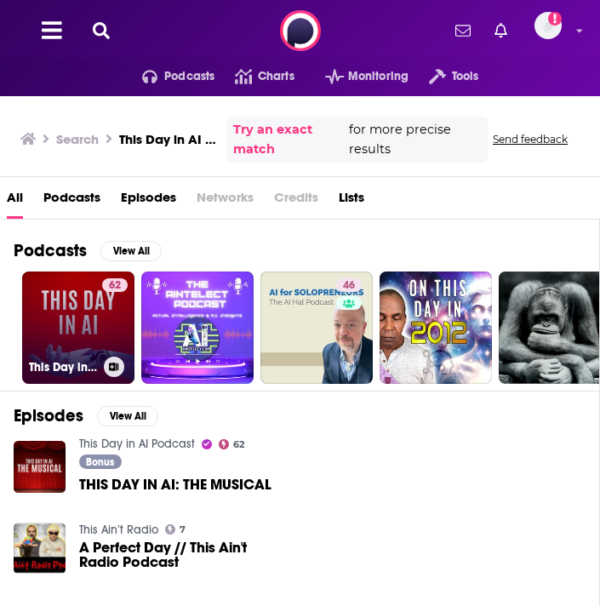
click at [79, 339] on link "62 This Day in AI Podcast" at bounding box center [78, 327] width 112 height 112
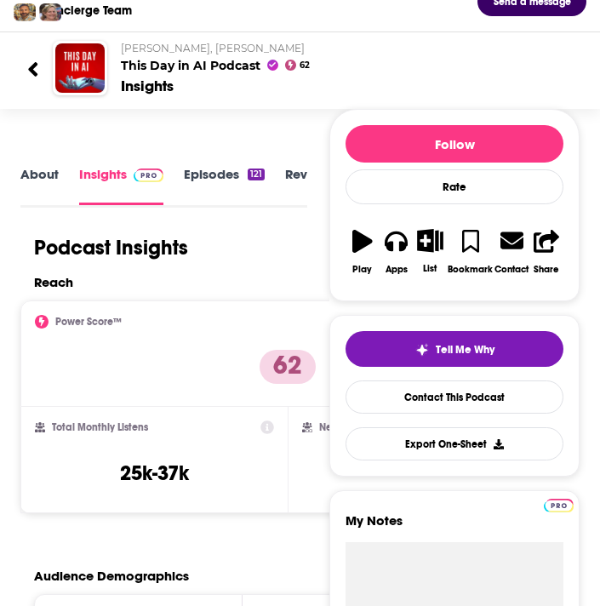
scroll to position [166, 0]
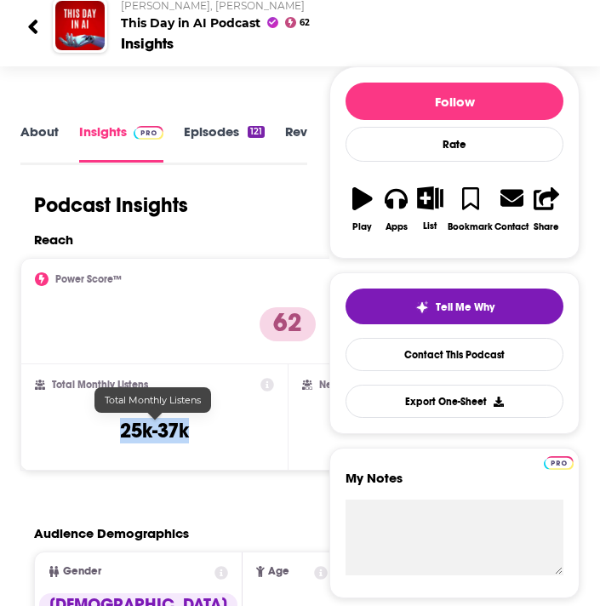
drag, startPoint x: 189, startPoint y: 434, endPoint x: 115, endPoint y: 431, distance: 74.0
click at [115, 431] on div "Total Monthly Listens 25k-37k" at bounding box center [154, 417] width 239 height 78
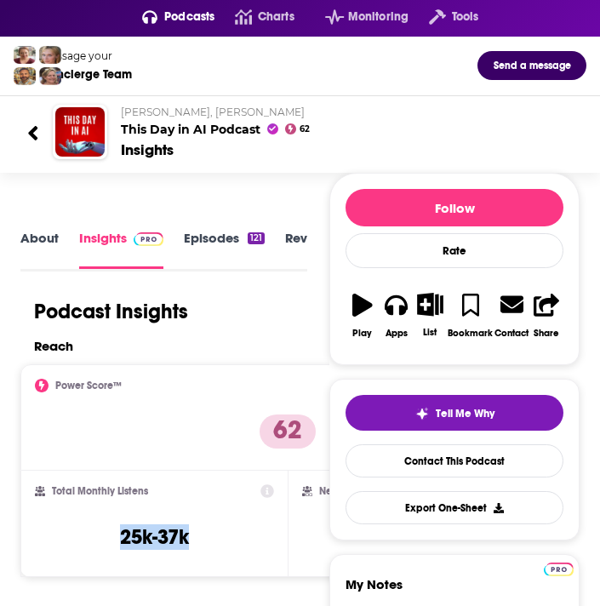
scroll to position [0, 0]
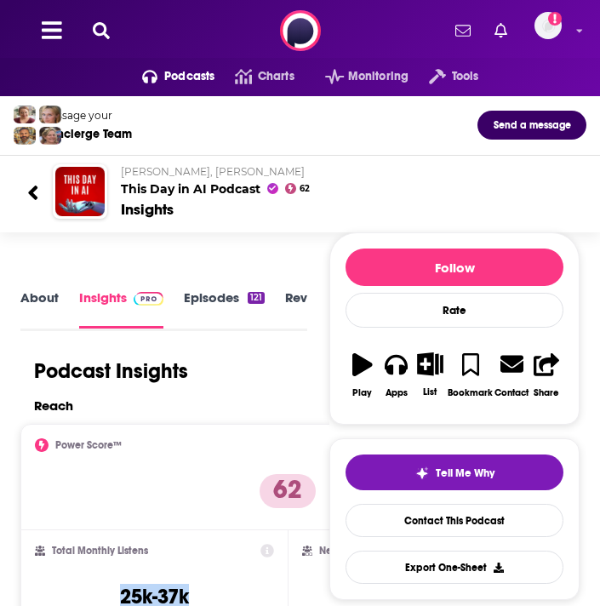
click at [100, 28] on icon at bounding box center [101, 30] width 17 height 17
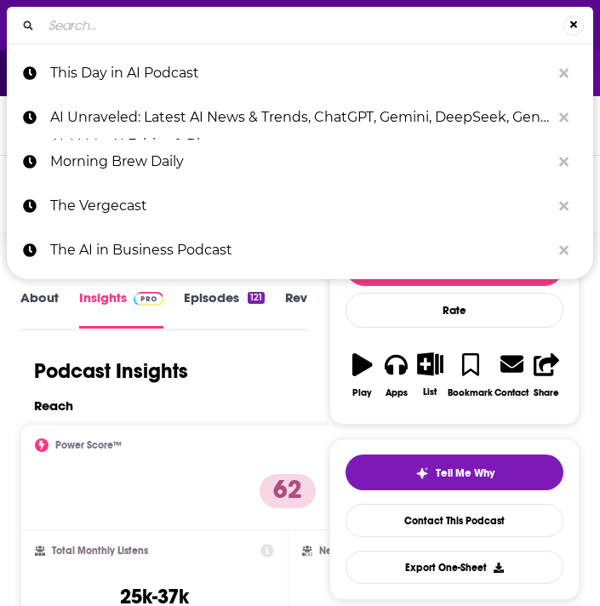
type input "The Next Wave - AI and The Future of Technology"
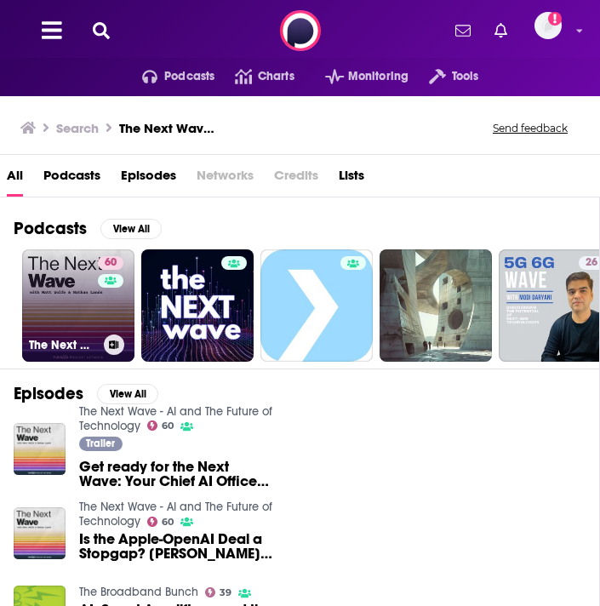
click at [54, 276] on link "60 The Next Wave - AI and The Future of Technology" at bounding box center [78, 305] width 112 height 112
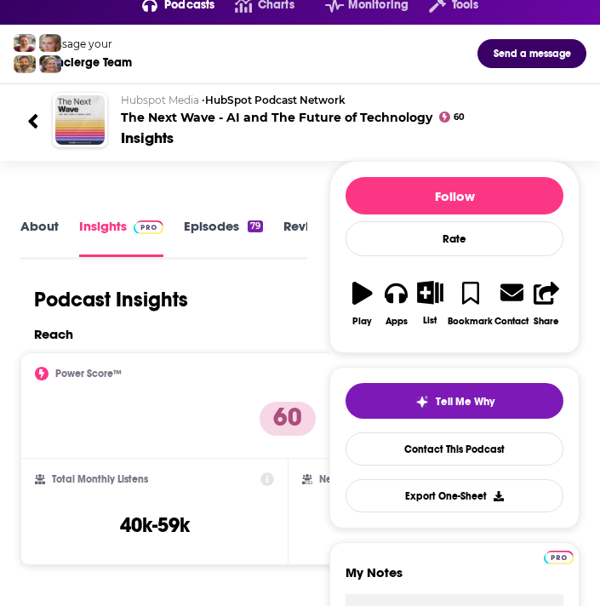
scroll to position [121, 0]
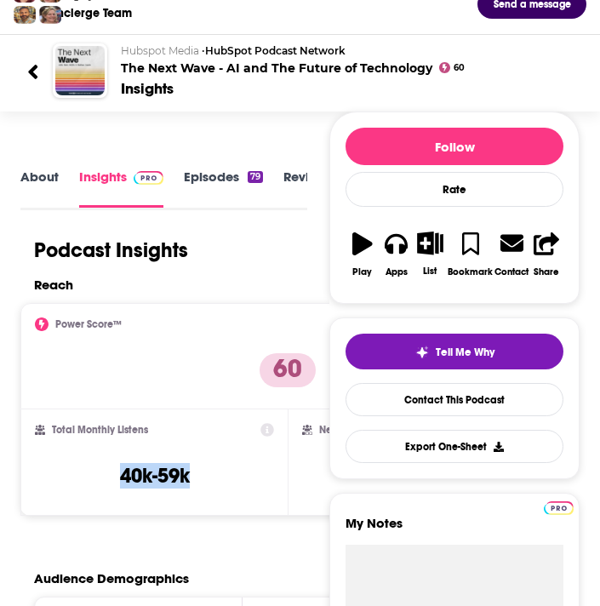
drag, startPoint x: 191, startPoint y: 477, endPoint x: 98, endPoint y: 475, distance: 92.8
click at [98, 475] on div "Total Monthly Listens 40k-59k" at bounding box center [154, 462] width 239 height 78
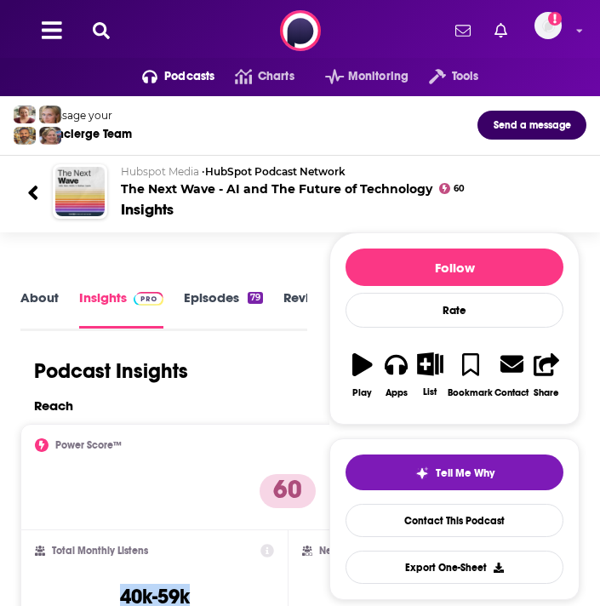
click at [101, 33] on icon at bounding box center [101, 30] width 17 height 17
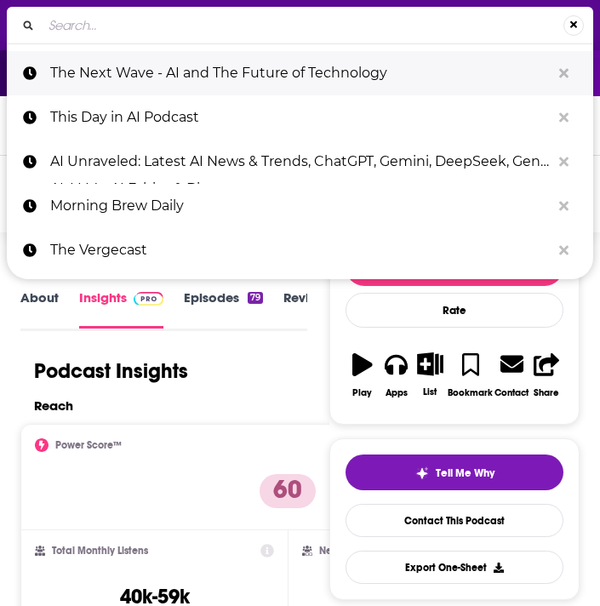
type input "Your Undivided Attention"
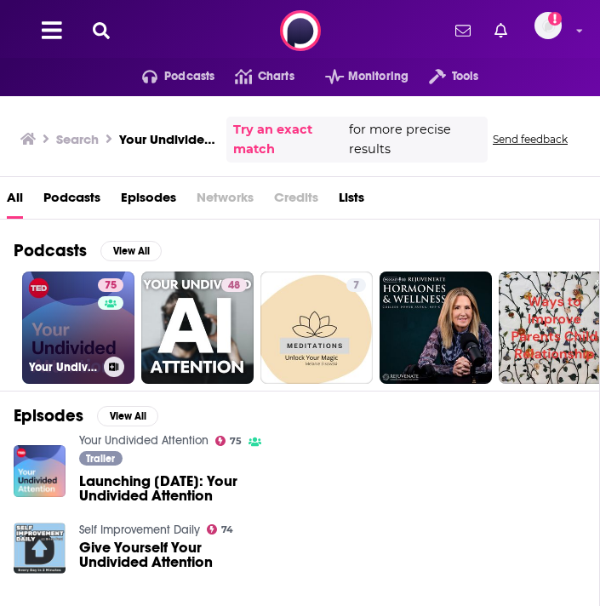
click at [48, 338] on link "75 Your Undivided Attention" at bounding box center [78, 327] width 112 height 112
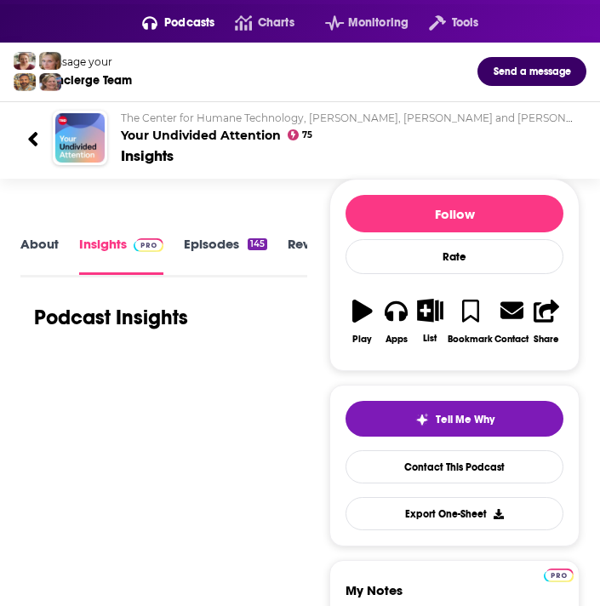
scroll to position [55, 0]
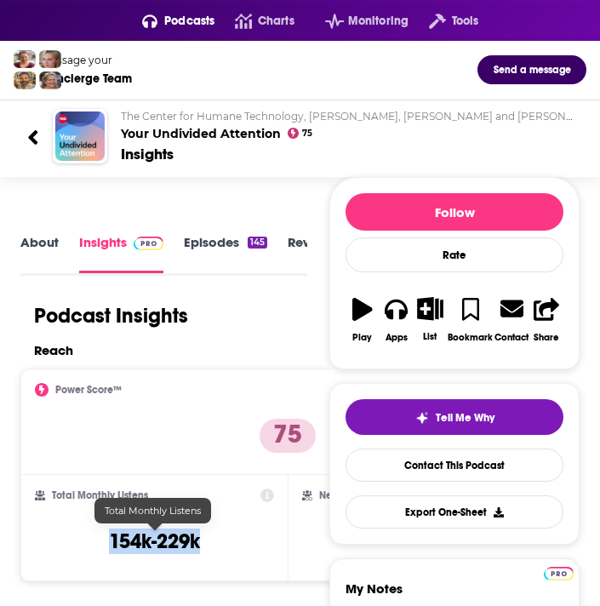
drag, startPoint x: 203, startPoint y: 541, endPoint x: 110, endPoint y: 540, distance: 93.6
click at [110, 540] on div "Total Monthly Listens 154k-229k" at bounding box center [154, 527] width 239 height 78
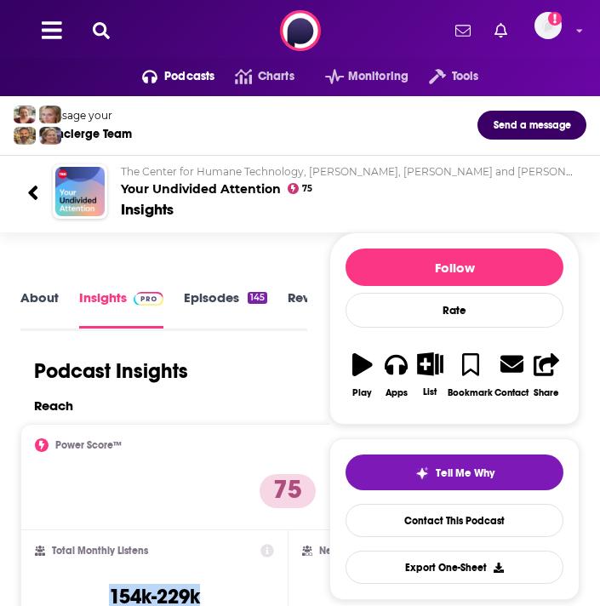
click at [99, 30] on icon at bounding box center [101, 30] width 17 height 17
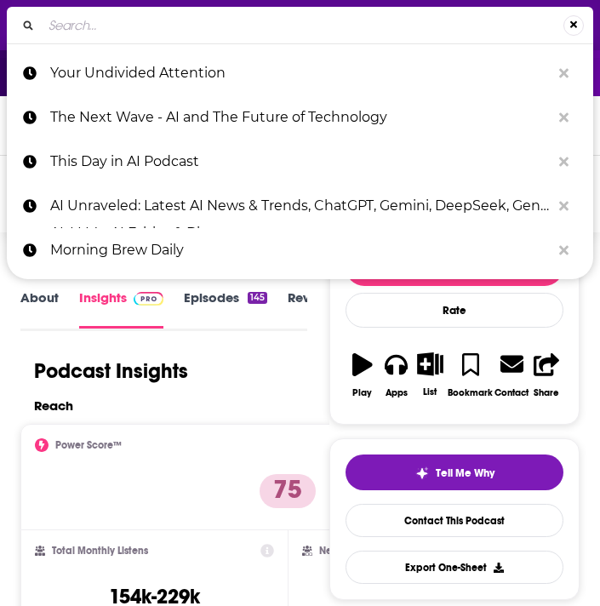
type input "Beyond The Prompt"
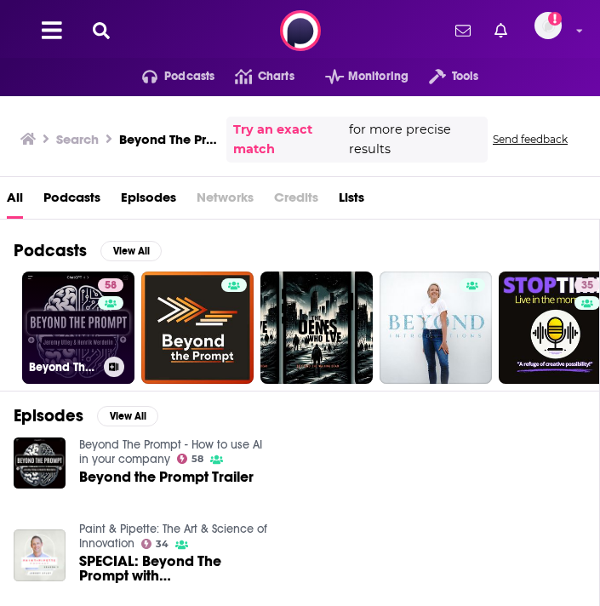
click at [61, 298] on link "58 Beyond The Prompt - How to use AI in your company" at bounding box center [78, 327] width 112 height 112
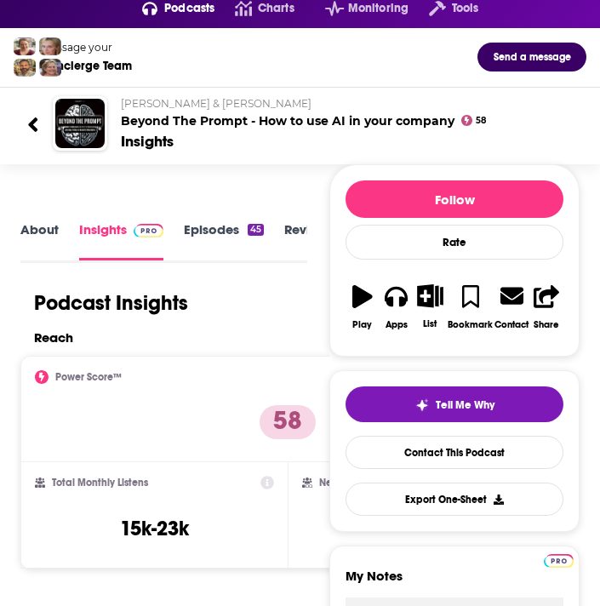
scroll to position [81, 0]
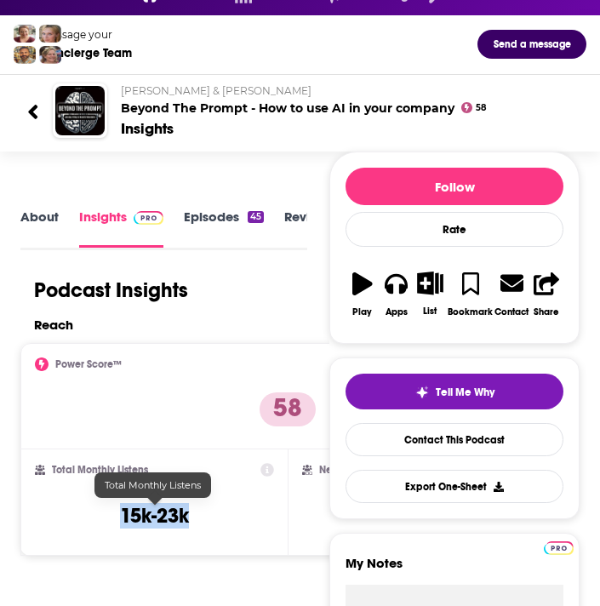
drag, startPoint x: 194, startPoint y: 516, endPoint x: 122, endPoint y: 516, distance: 71.5
click at [122, 516] on div "Total Monthly Listens 15k-23k" at bounding box center [154, 502] width 239 height 78
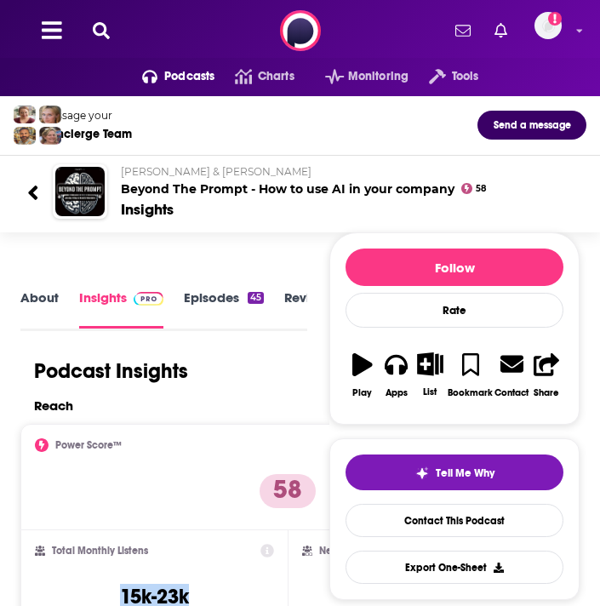
click at [110, 31] on button at bounding box center [101, 31] width 27 height 20
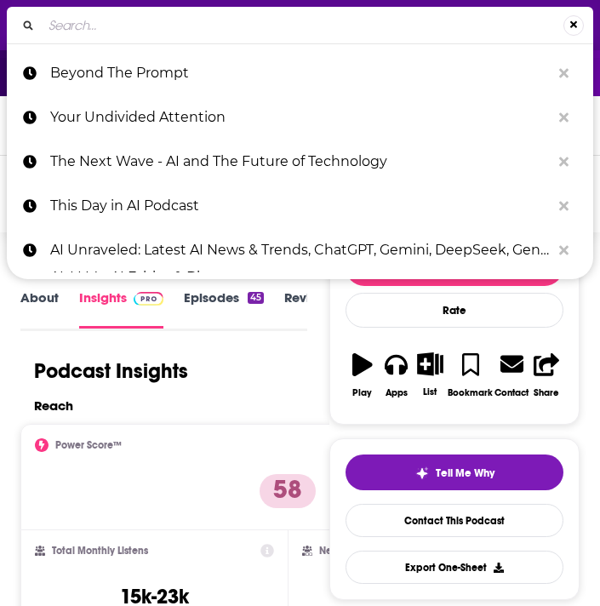
type input "The Pulse of AI"
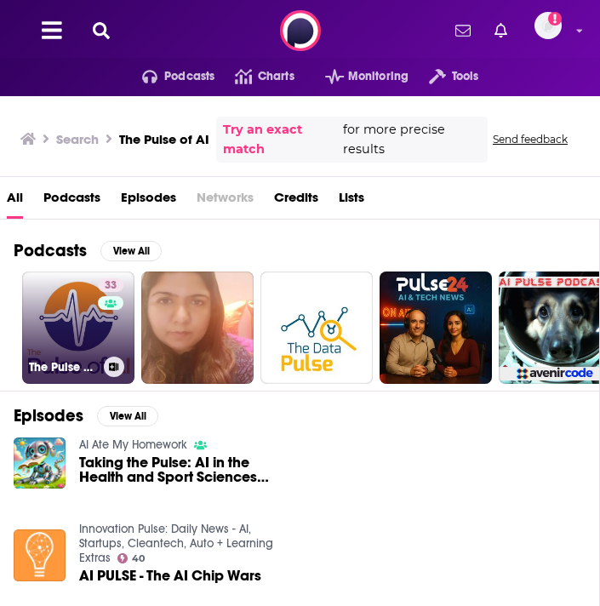
click at [69, 333] on link "33 The Pulse of AI" at bounding box center [78, 327] width 112 height 112
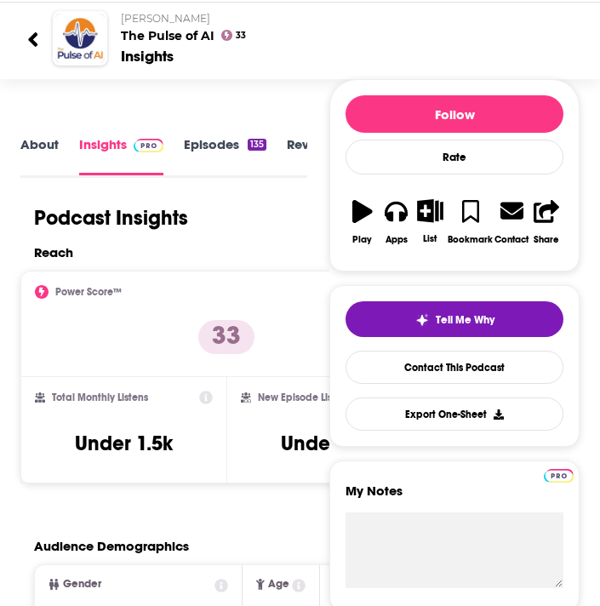
scroll to position [170, 0]
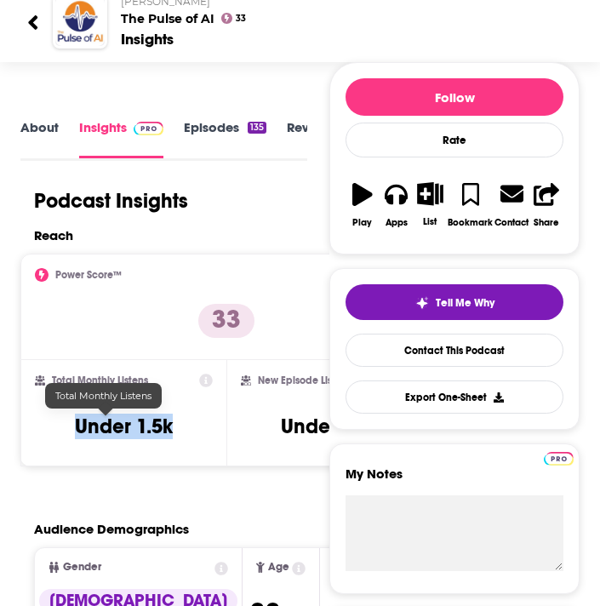
drag, startPoint x: 159, startPoint y: 430, endPoint x: 59, endPoint y: 429, distance: 100.4
click at [59, 429] on div "Total Monthly Listens Under 1.5k" at bounding box center [124, 412] width 178 height 78
